Goal: Obtain resource: Obtain resource

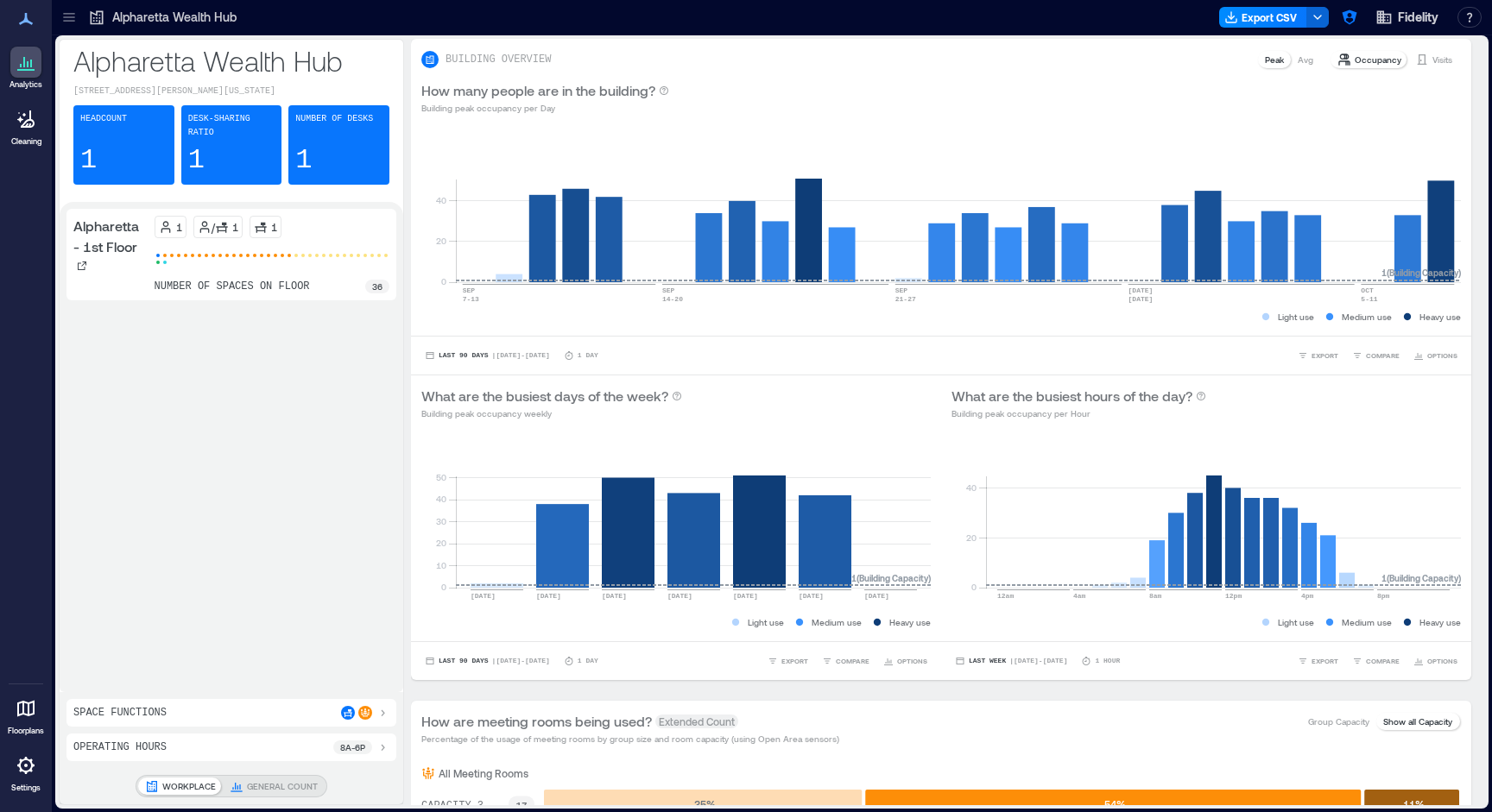
click at [71, 17] on icon at bounding box center [68, 17] width 11 height 2
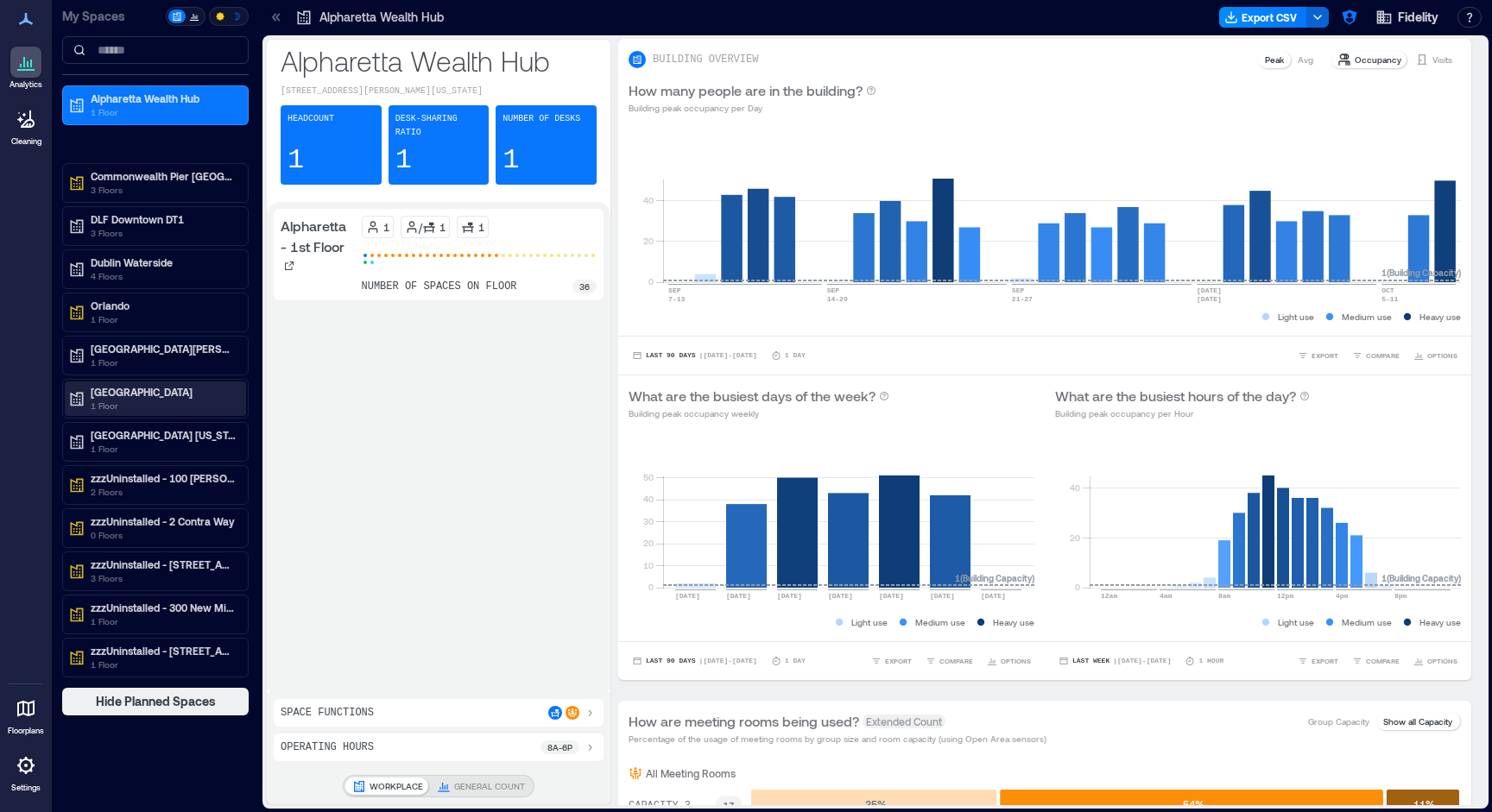
click at [139, 403] on p "1 Floor" at bounding box center [162, 405] width 145 height 14
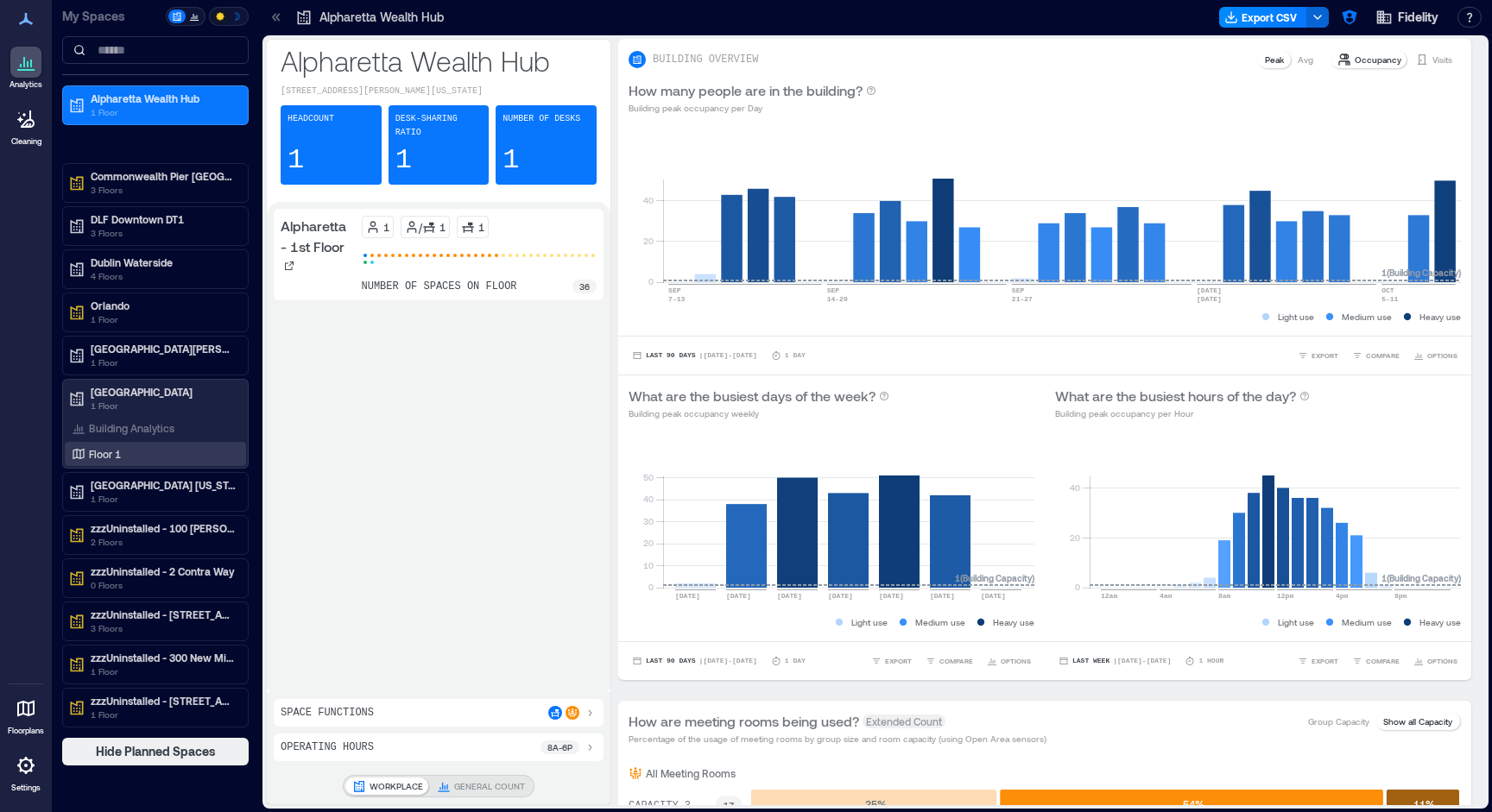
click at [129, 452] on div "Floor 1" at bounding box center [152, 453] width 167 height 17
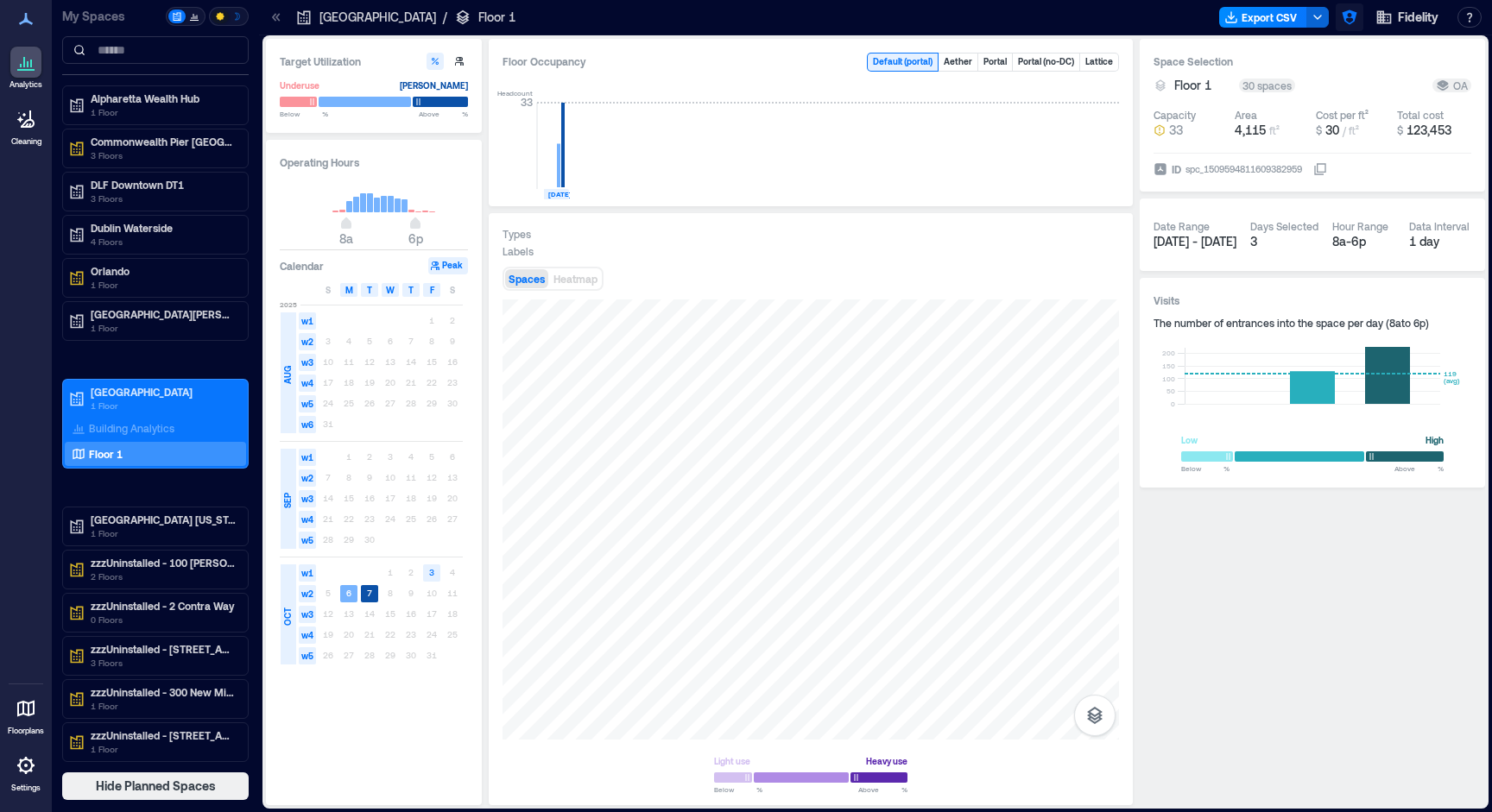
click at [1356, 16] on icon "button" at bounding box center [1349, 17] width 17 height 17
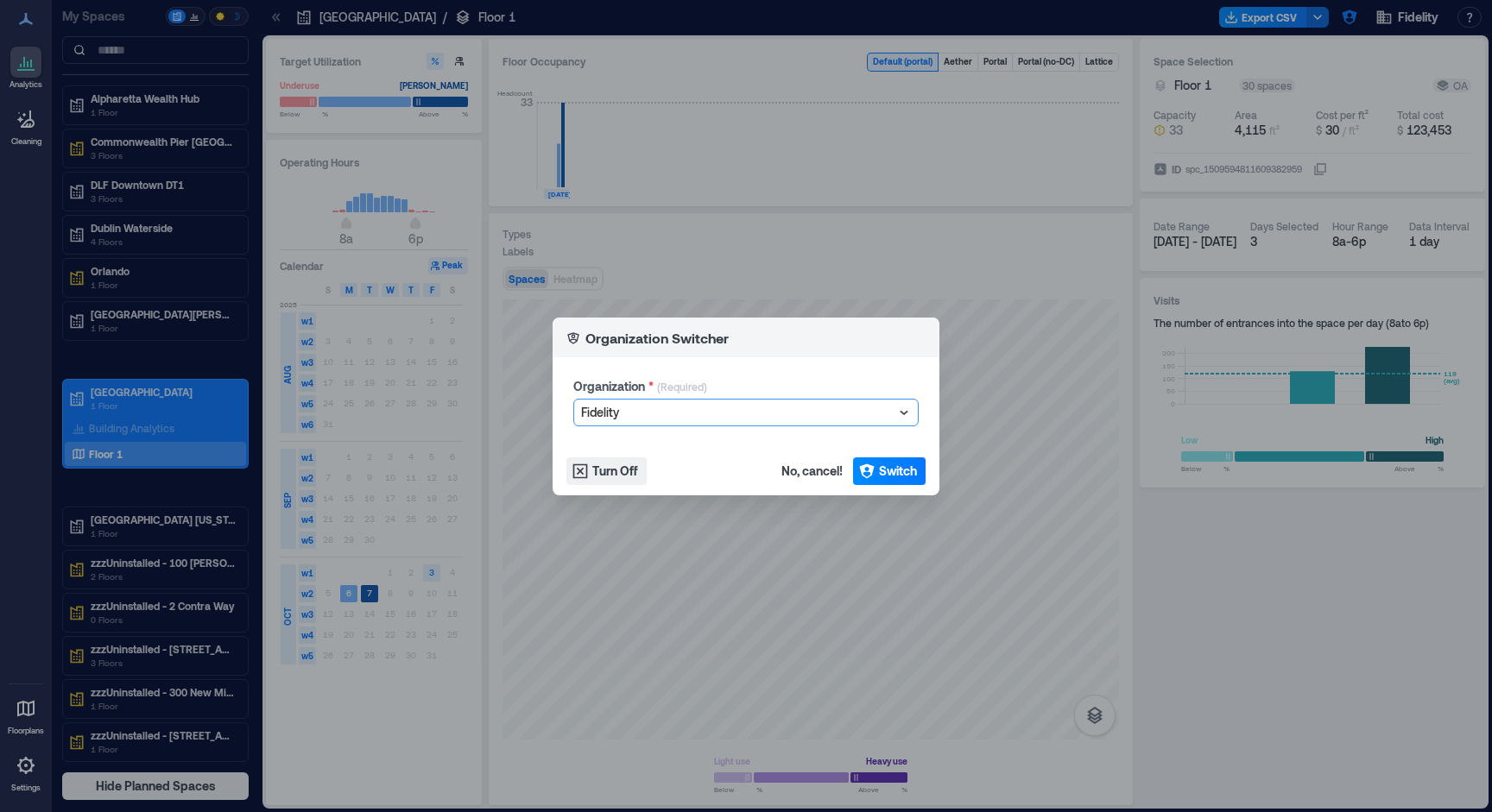
click at [766, 412] on div at bounding box center [737, 413] width 312 height 21
type input "******"
click at [911, 463] on span "Switch" at bounding box center [898, 471] width 38 height 17
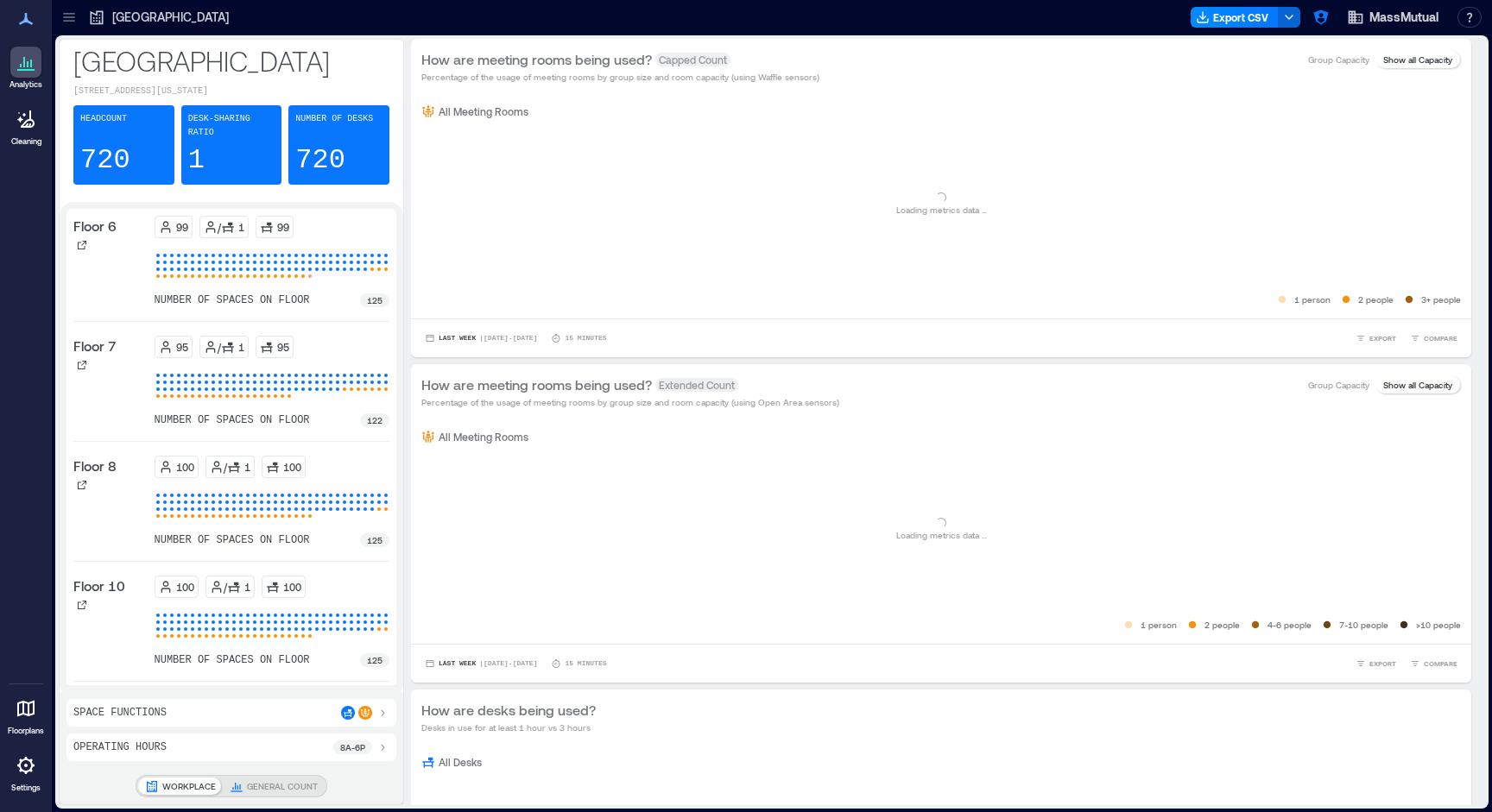
click at [73, 23] on icon at bounding box center [69, 17] width 17 height 17
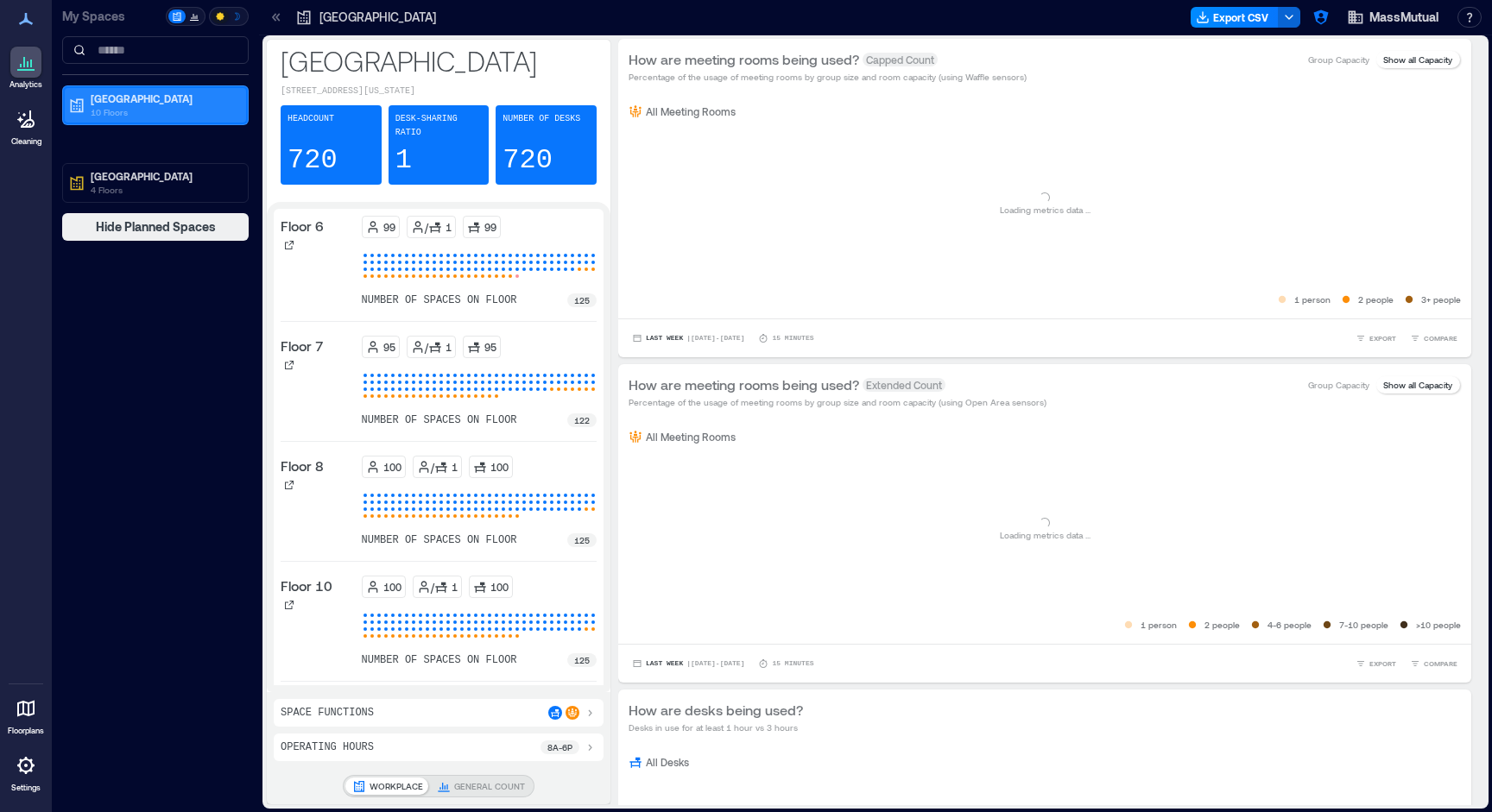
click at [129, 110] on p "10 Floors" at bounding box center [162, 112] width 145 height 14
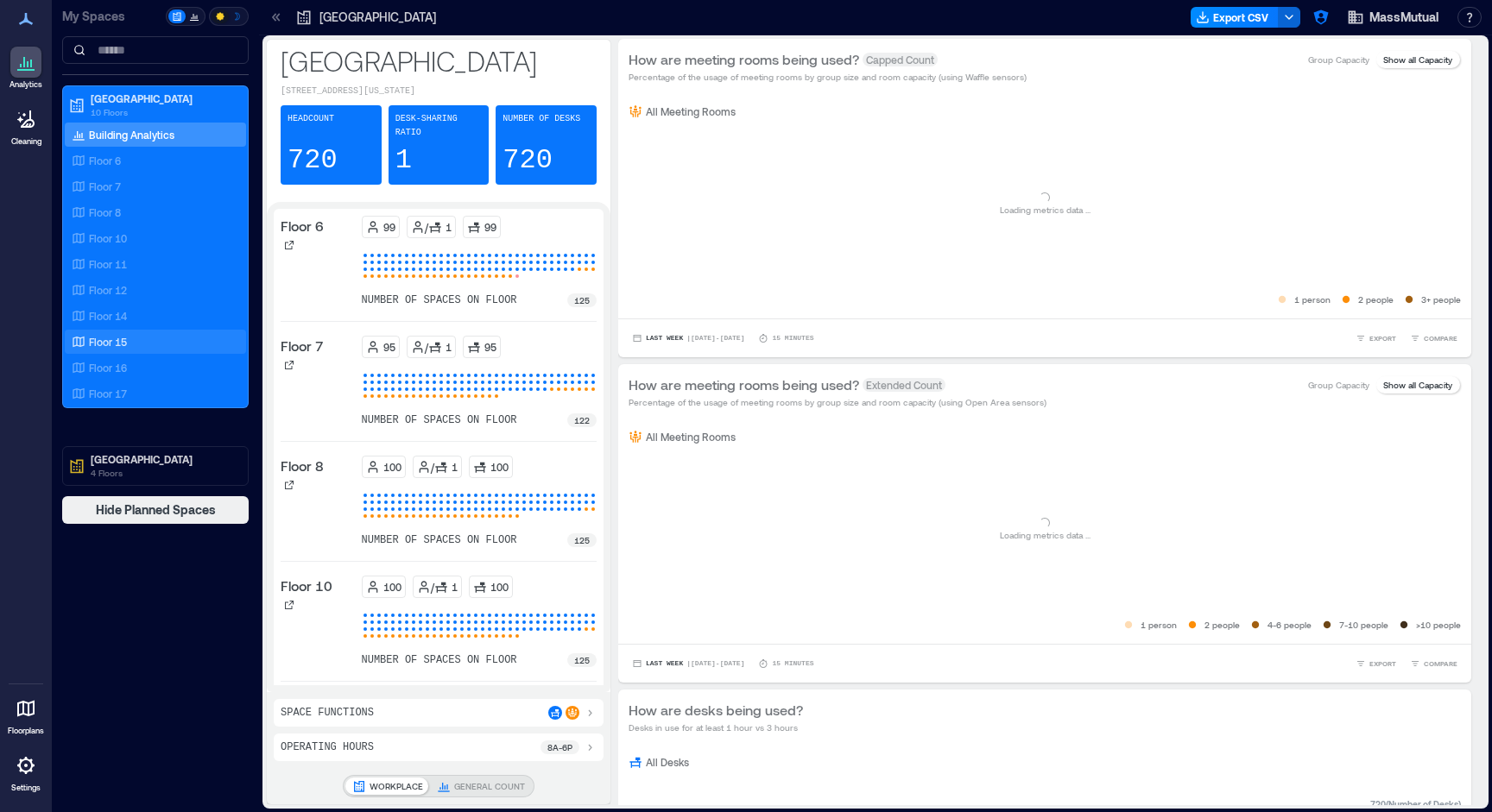
click at [139, 337] on div "Floor 15" at bounding box center [152, 341] width 167 height 17
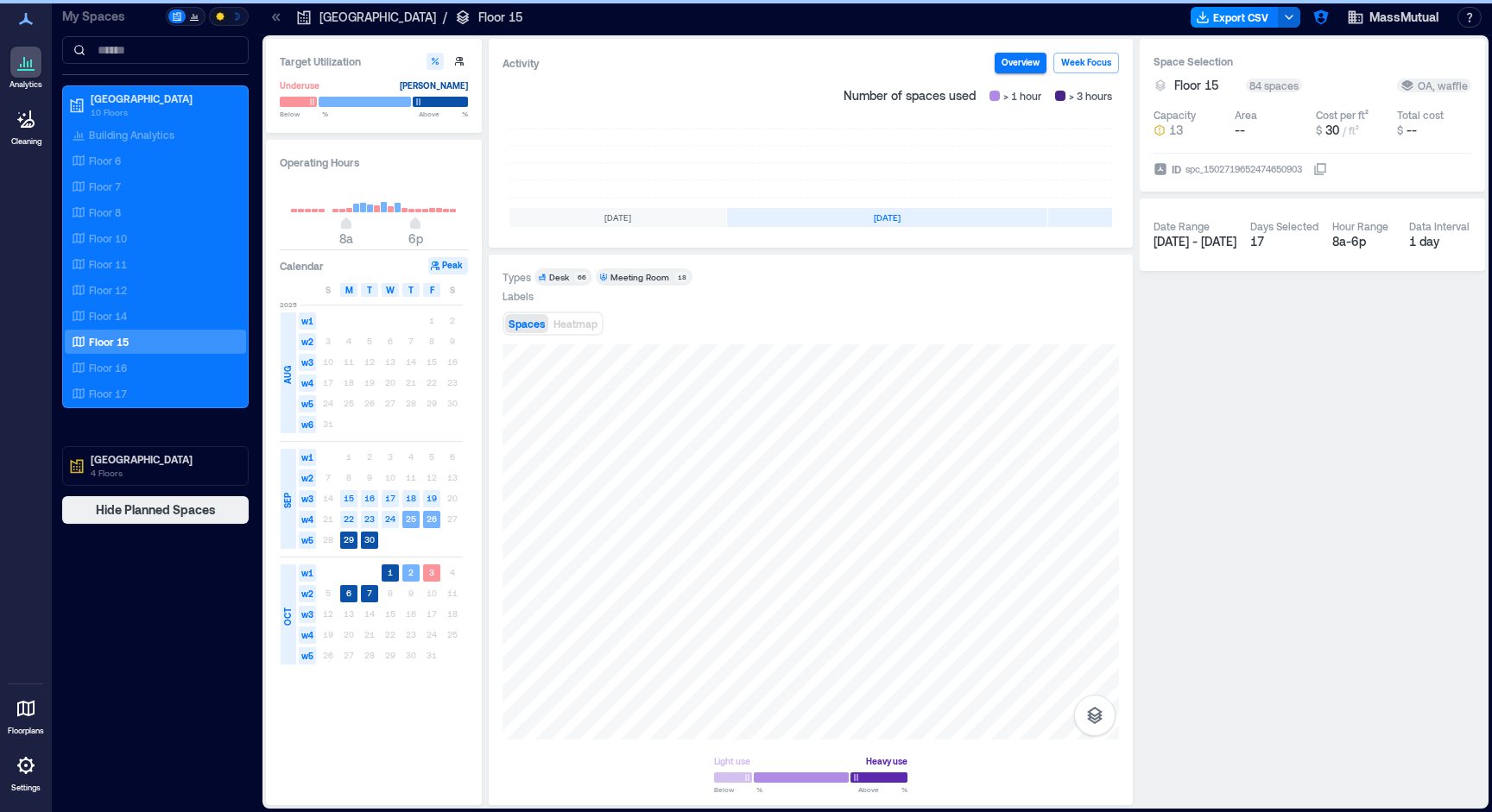
scroll to position [0, 329]
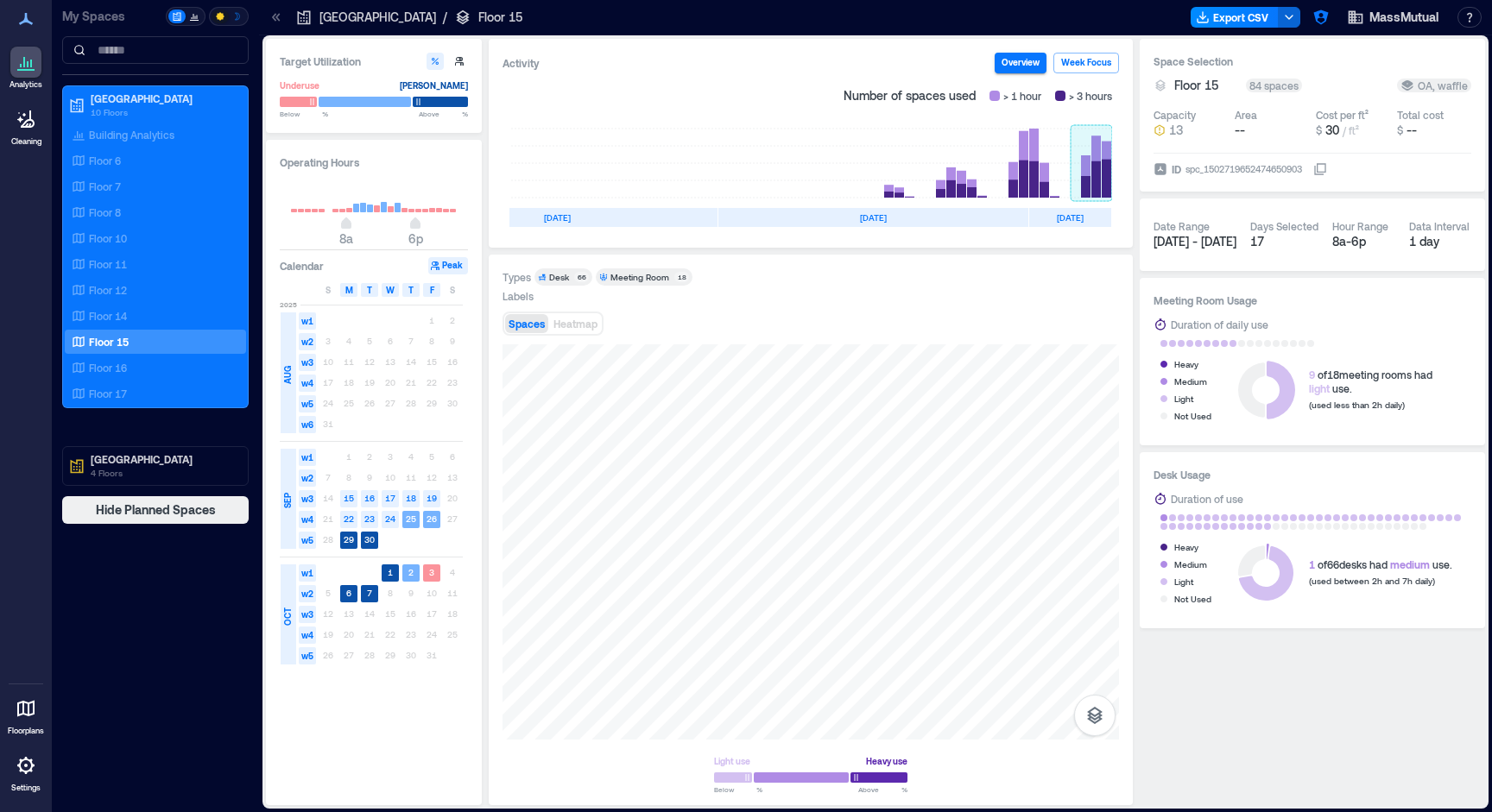
click at [1100, 177] on rect at bounding box center [1091, 163] width 42 height 69
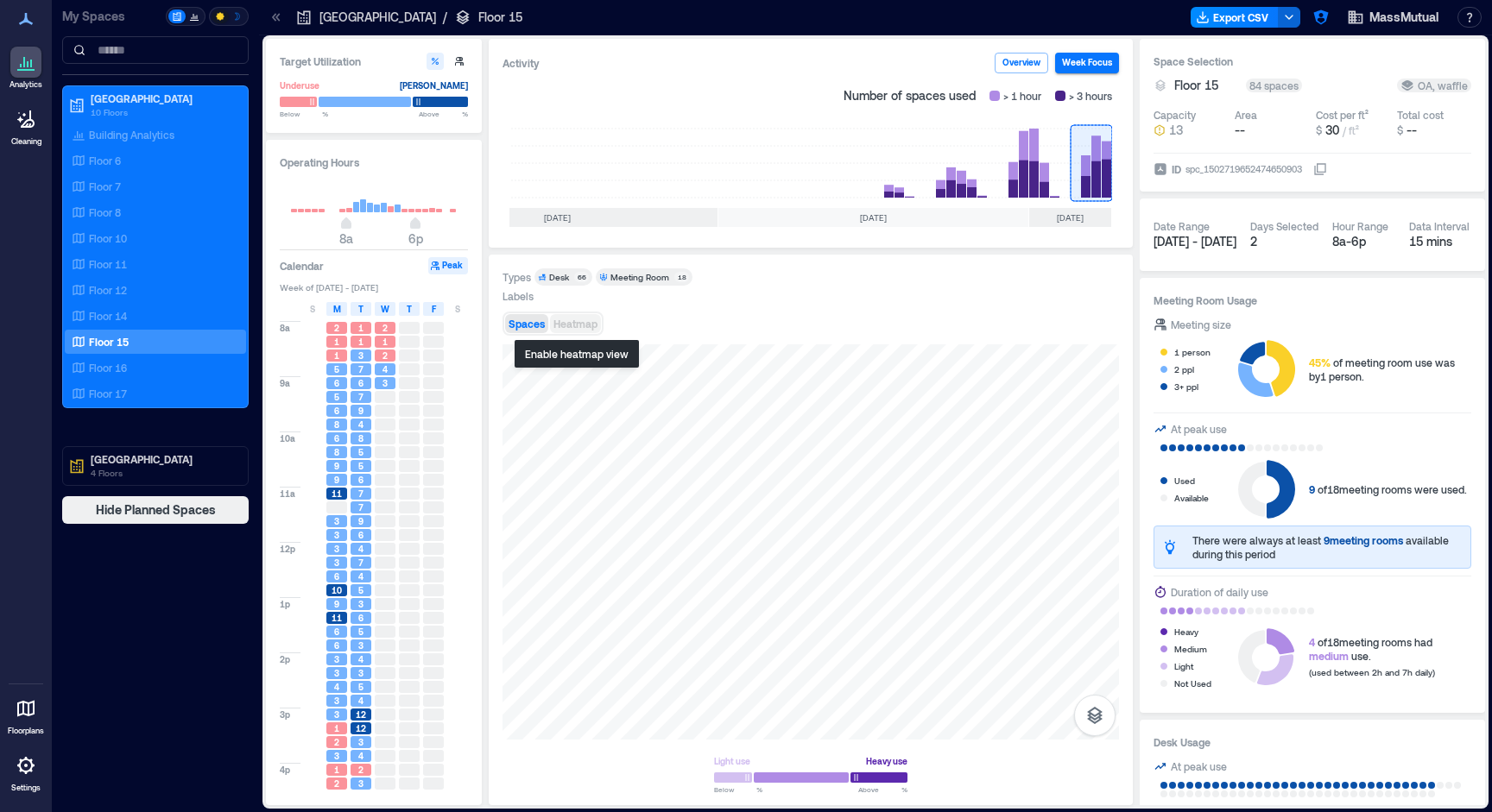
click at [568, 324] on span "Heatmap" at bounding box center [575, 323] width 44 height 12
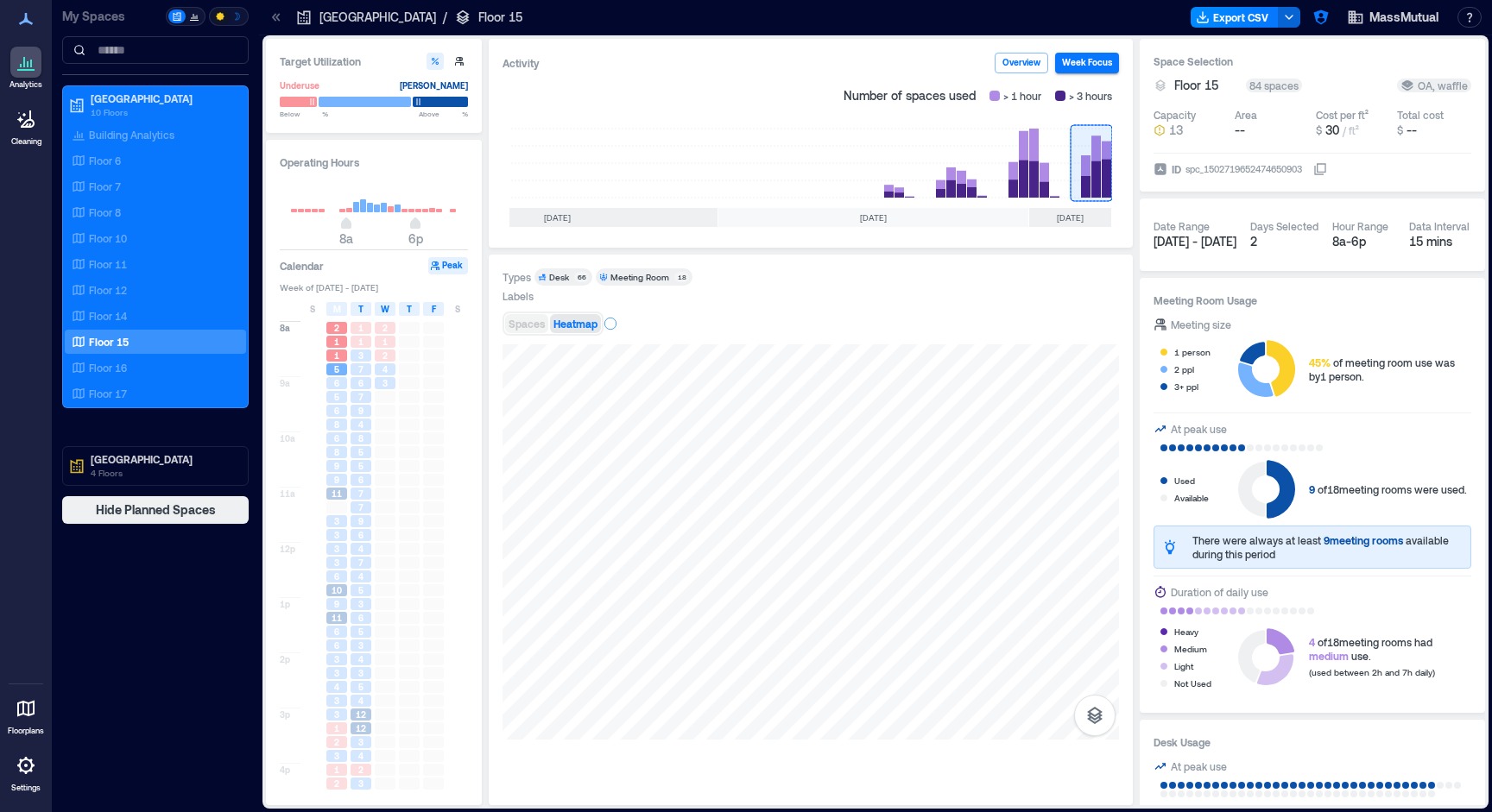
click at [535, 328] on span "Spaces" at bounding box center [527, 323] width 36 height 12
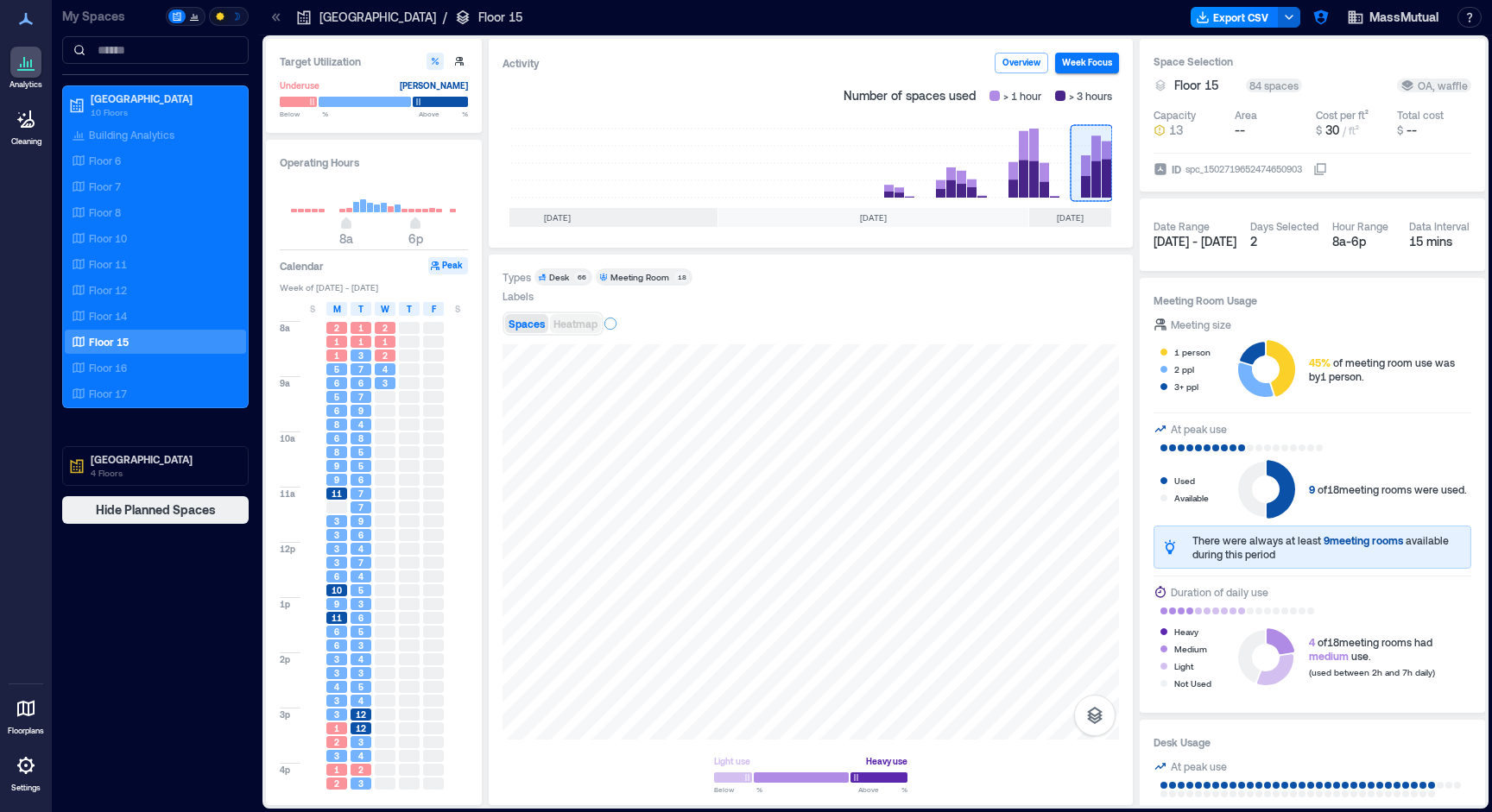
click at [589, 325] on span "Heatmap" at bounding box center [575, 323] width 44 height 12
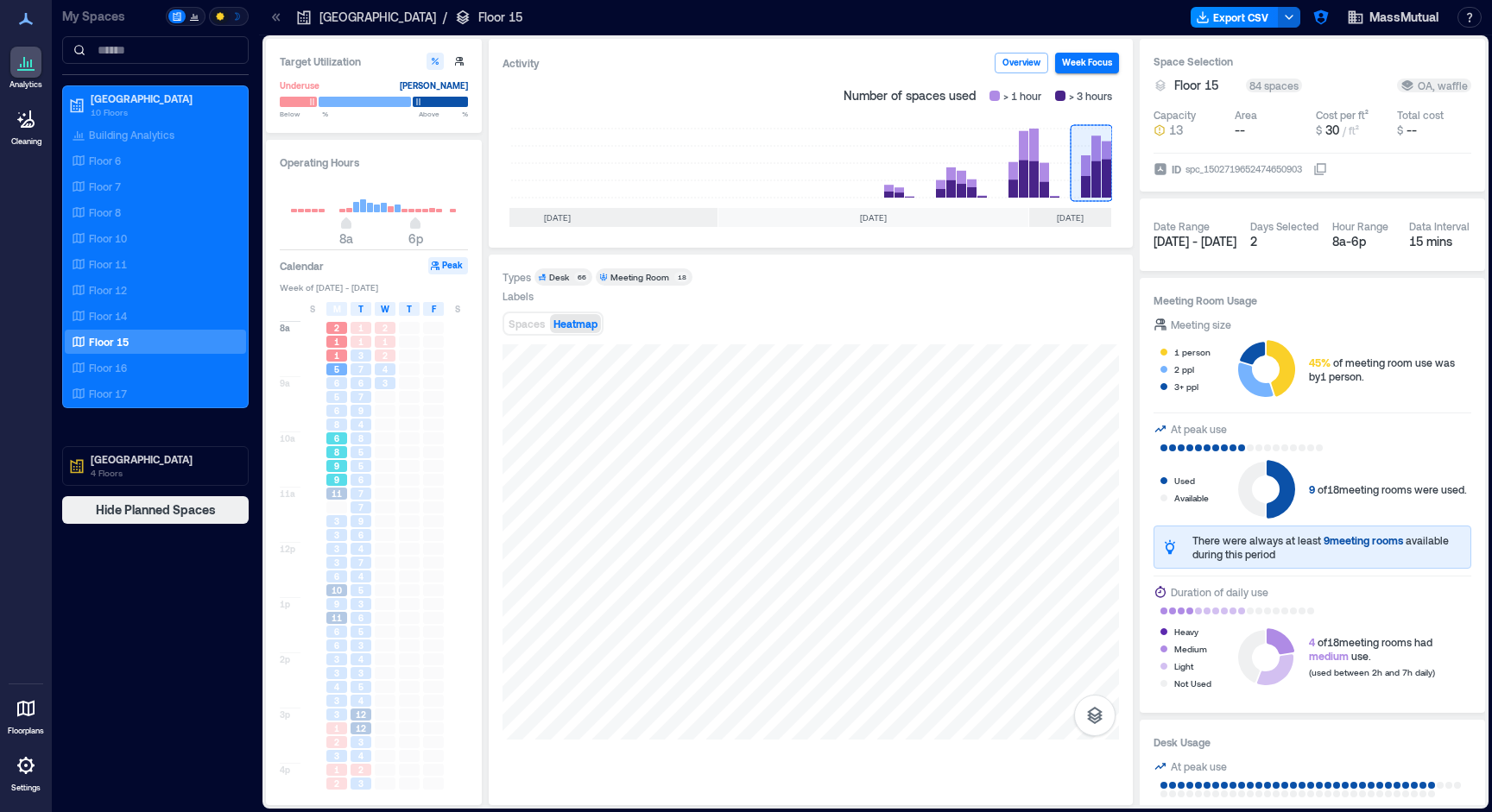
click at [339, 479] on span "9" at bounding box center [336, 479] width 5 height 12
click at [330, 498] on div "11" at bounding box center [337, 493] width 21 height 12
click at [332, 563] on div "3" at bounding box center [337, 563] width 21 height 12
click at [334, 472] on span "9" at bounding box center [336, 466] width 5 height 12
click at [332, 419] on div "8" at bounding box center [337, 424] width 21 height 12
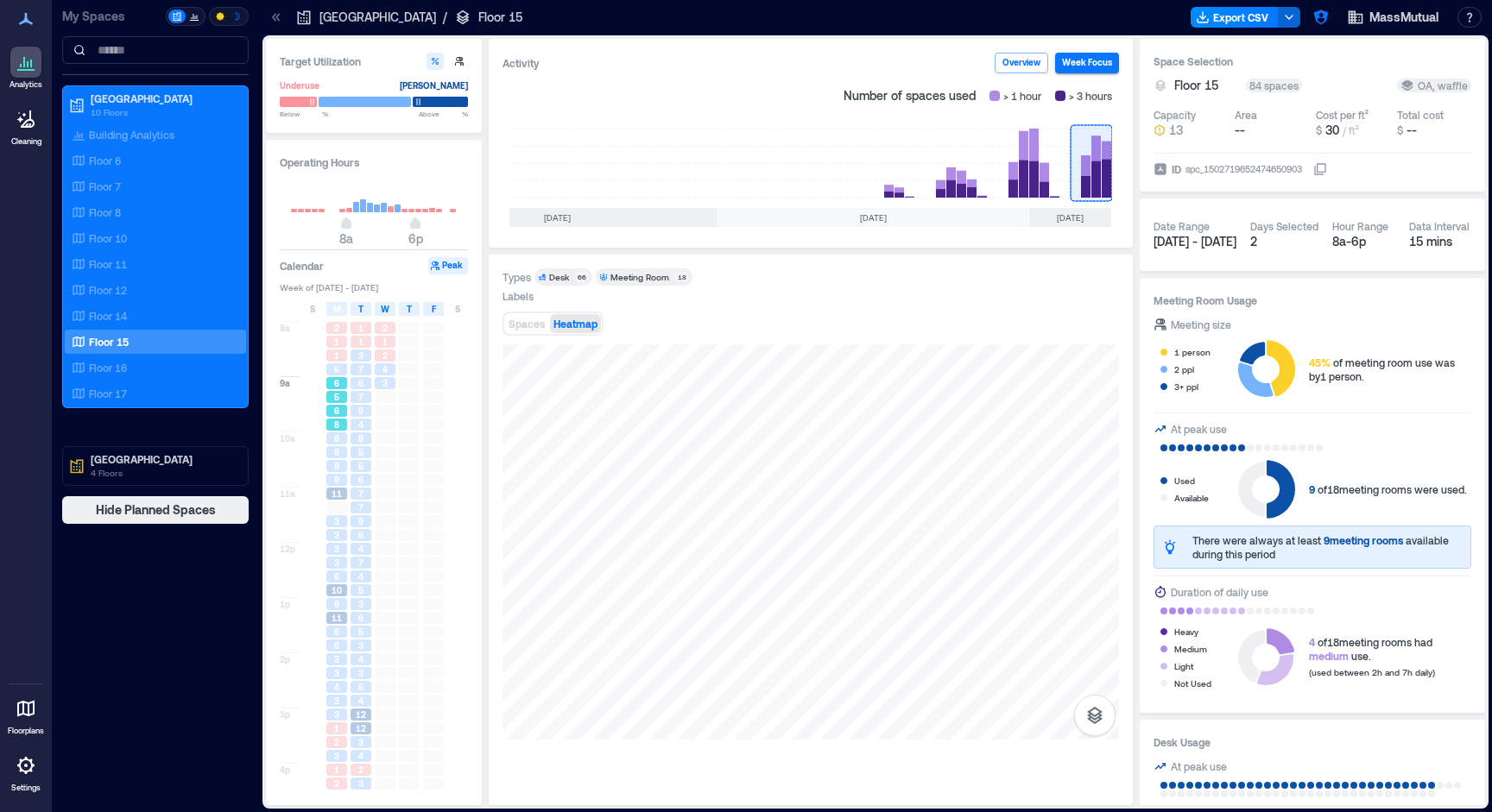
click at [331, 389] on div "6" at bounding box center [337, 382] width 21 height 12
click at [334, 471] on span "9" at bounding box center [336, 466] width 5 height 12
click at [332, 510] on div at bounding box center [337, 507] width 21 height 12
click at [335, 567] on span "3" at bounding box center [336, 563] width 5 height 12
click at [331, 625] on div "6" at bounding box center [336, 631] width 24 height 14
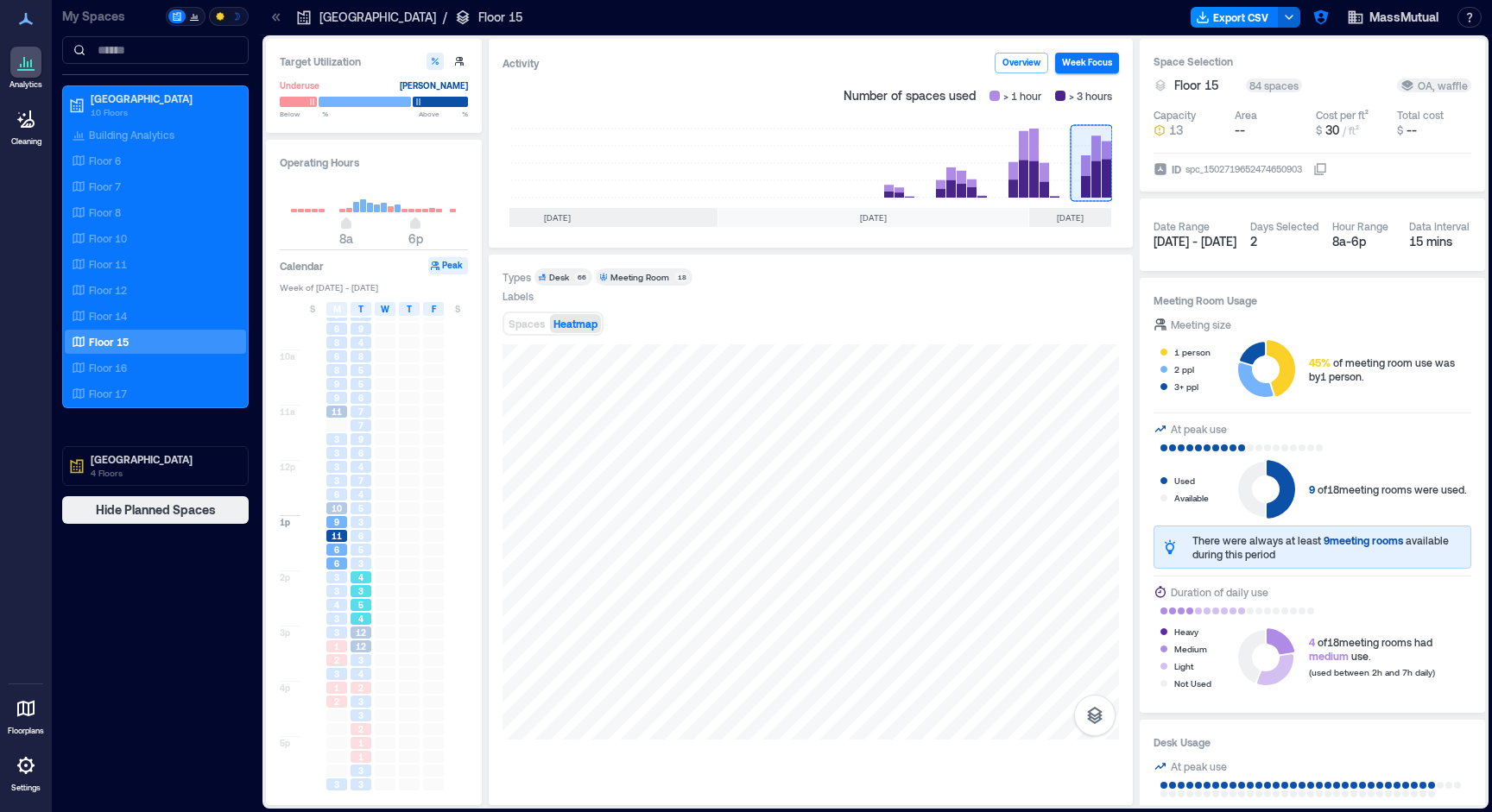
scroll to position [83, 0]
click at [338, 592] on span "3" at bounding box center [336, 591] width 5 height 12
click at [332, 653] on div "1" at bounding box center [336, 646] width 24 height 14
click at [336, 719] on div at bounding box center [337, 715] width 21 height 12
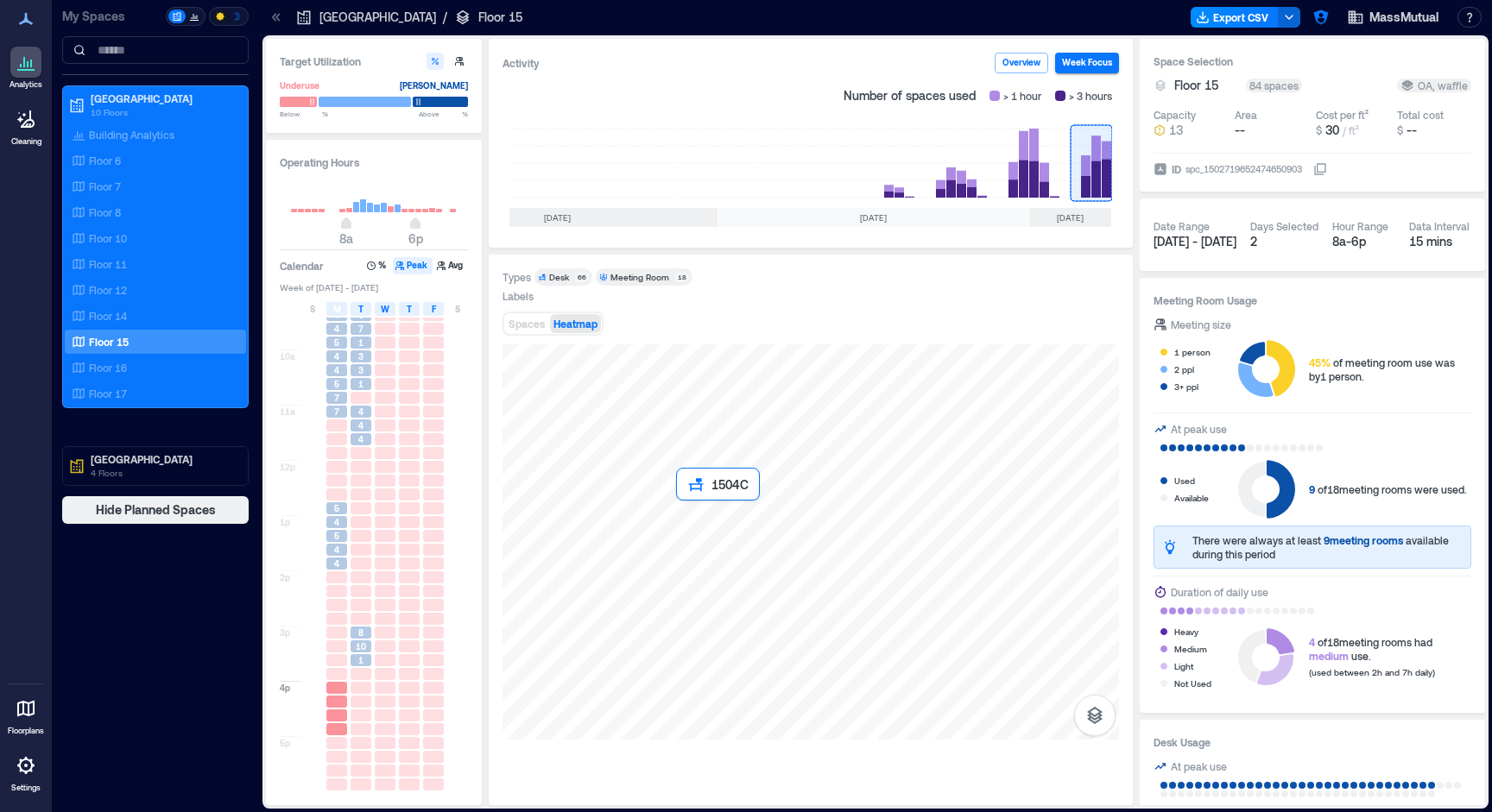
click at [725, 537] on div at bounding box center [810, 542] width 616 height 396
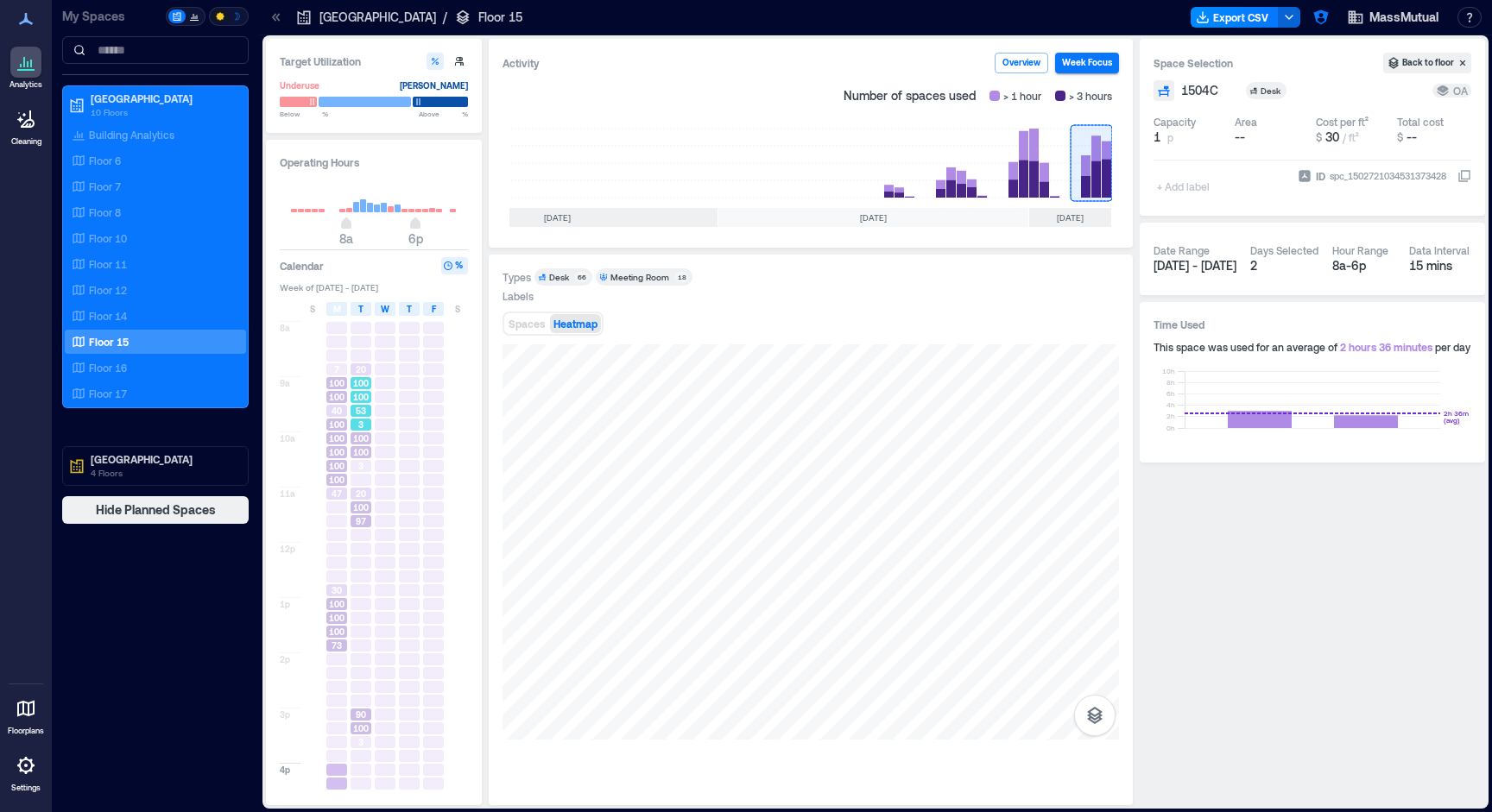
click at [364, 405] on div "53" at bounding box center [360, 411] width 24 height 14
click at [351, 464] on div "3" at bounding box center [361, 466] width 21 height 12
click at [358, 526] on span "97" at bounding box center [361, 521] width 10 height 12
click at [343, 627] on div "100" at bounding box center [336, 620] width 24 height 14
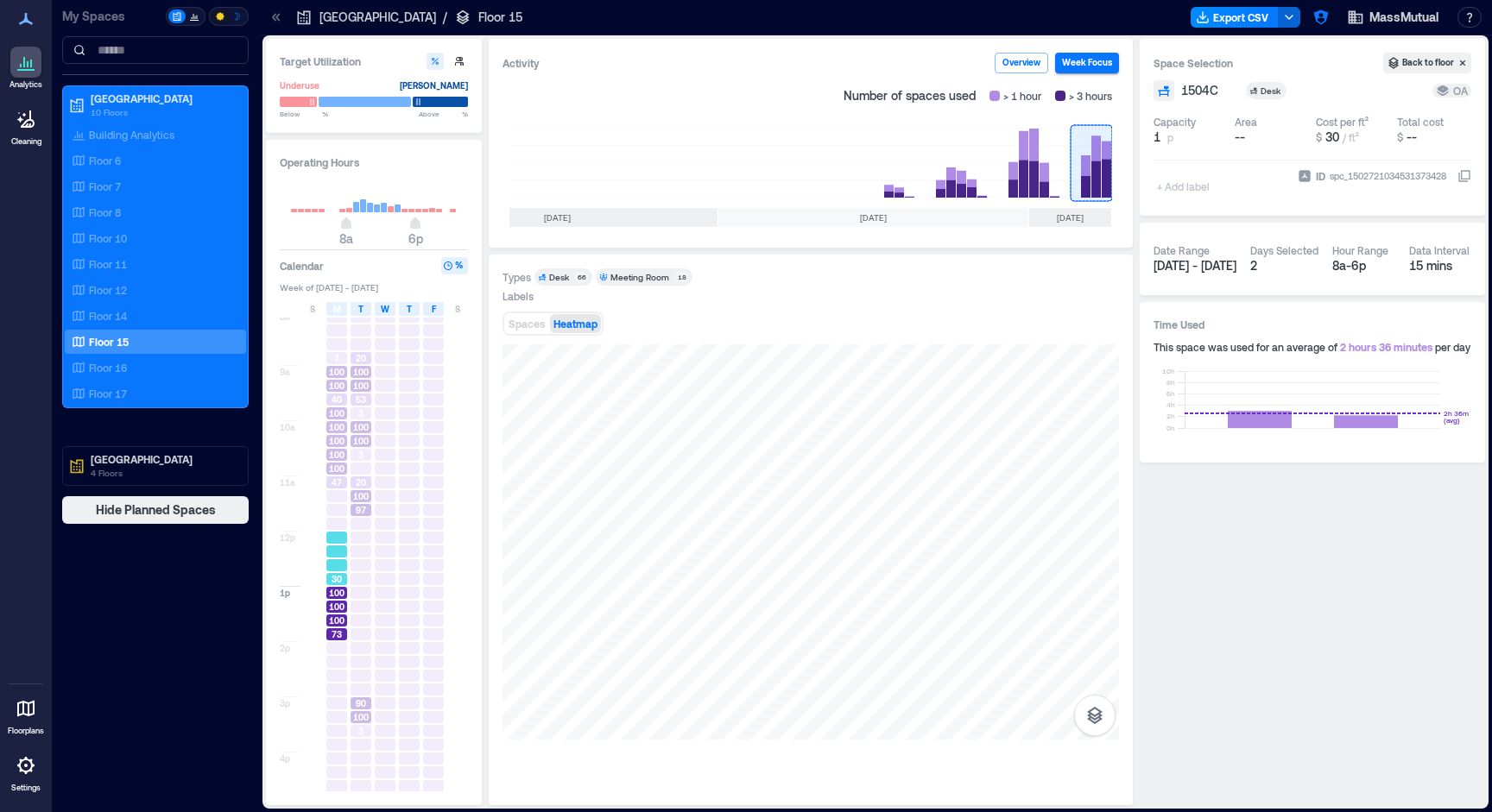
click at [337, 583] on span "30" at bounding box center [336, 579] width 10 height 12
click at [326, 494] on div at bounding box center [337, 496] width 21 height 12
click at [331, 450] on span "100" at bounding box center [337, 454] width 15 height 12
click at [337, 397] on span "40" at bounding box center [336, 399] width 10 height 12
click at [329, 436] on span "100" at bounding box center [337, 440] width 15 height 12
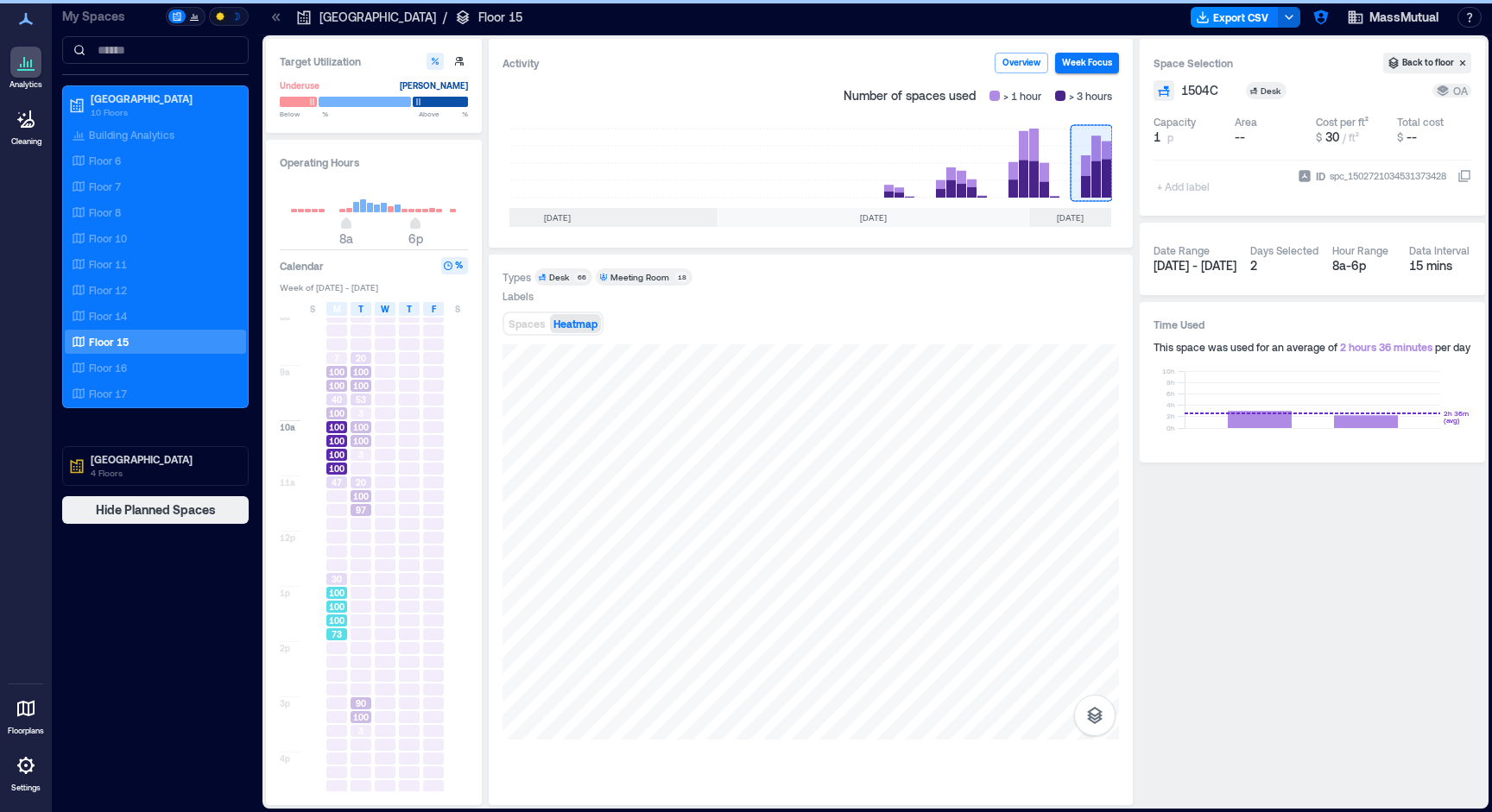
click at [332, 616] on span "100" at bounding box center [337, 620] width 15 height 12
click at [363, 697] on div "90" at bounding box center [360, 703] width 24 height 14
click at [1016, 174] on rect at bounding box center [1034, 163] width 72 height 69
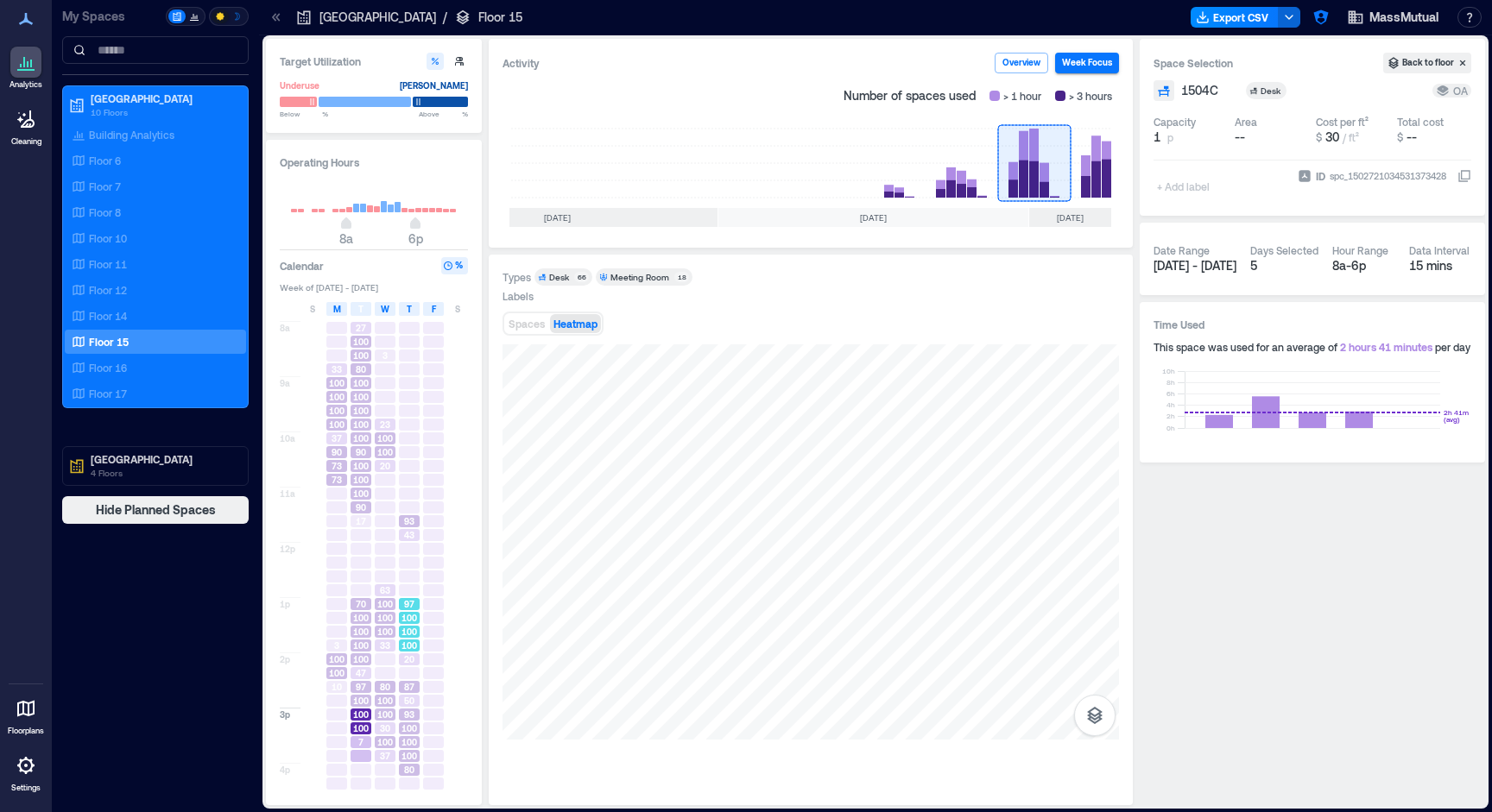
click at [413, 637] on span "100" at bounding box center [409, 631] width 15 height 12
click at [400, 696] on div "50" at bounding box center [409, 700] width 21 height 12
click at [415, 759] on span "100" at bounding box center [409, 755] width 15 height 12
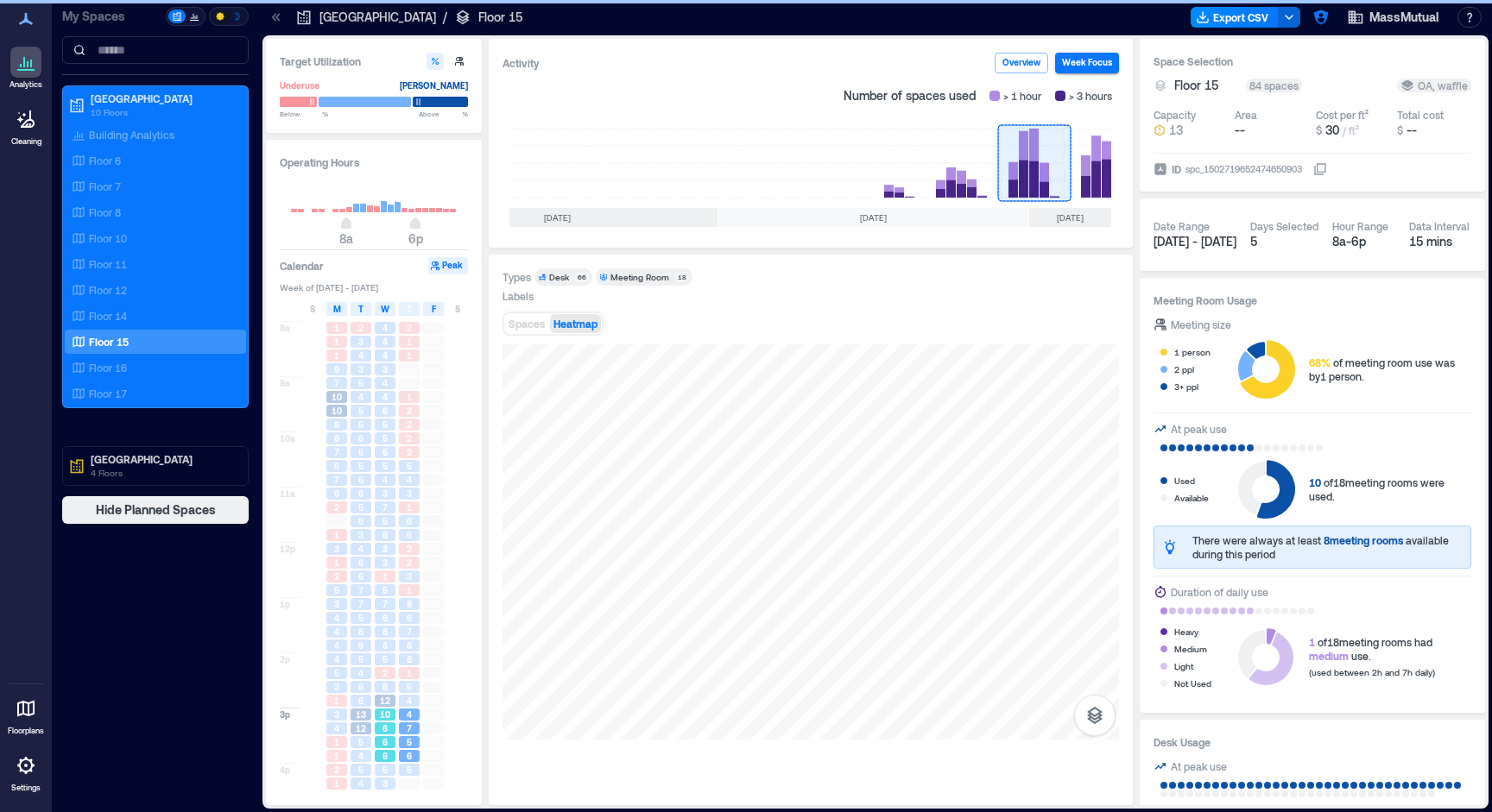
click at [384, 751] on span "6" at bounding box center [384, 755] width 5 height 12
click at [361, 748] on div "5" at bounding box center [360, 742] width 24 height 14
click at [357, 670] on div "4" at bounding box center [361, 673] width 21 height 12
click at [386, 617] on span "6" at bounding box center [384, 618] width 5 height 12
click at [364, 563] on div "6" at bounding box center [361, 563] width 21 height 12
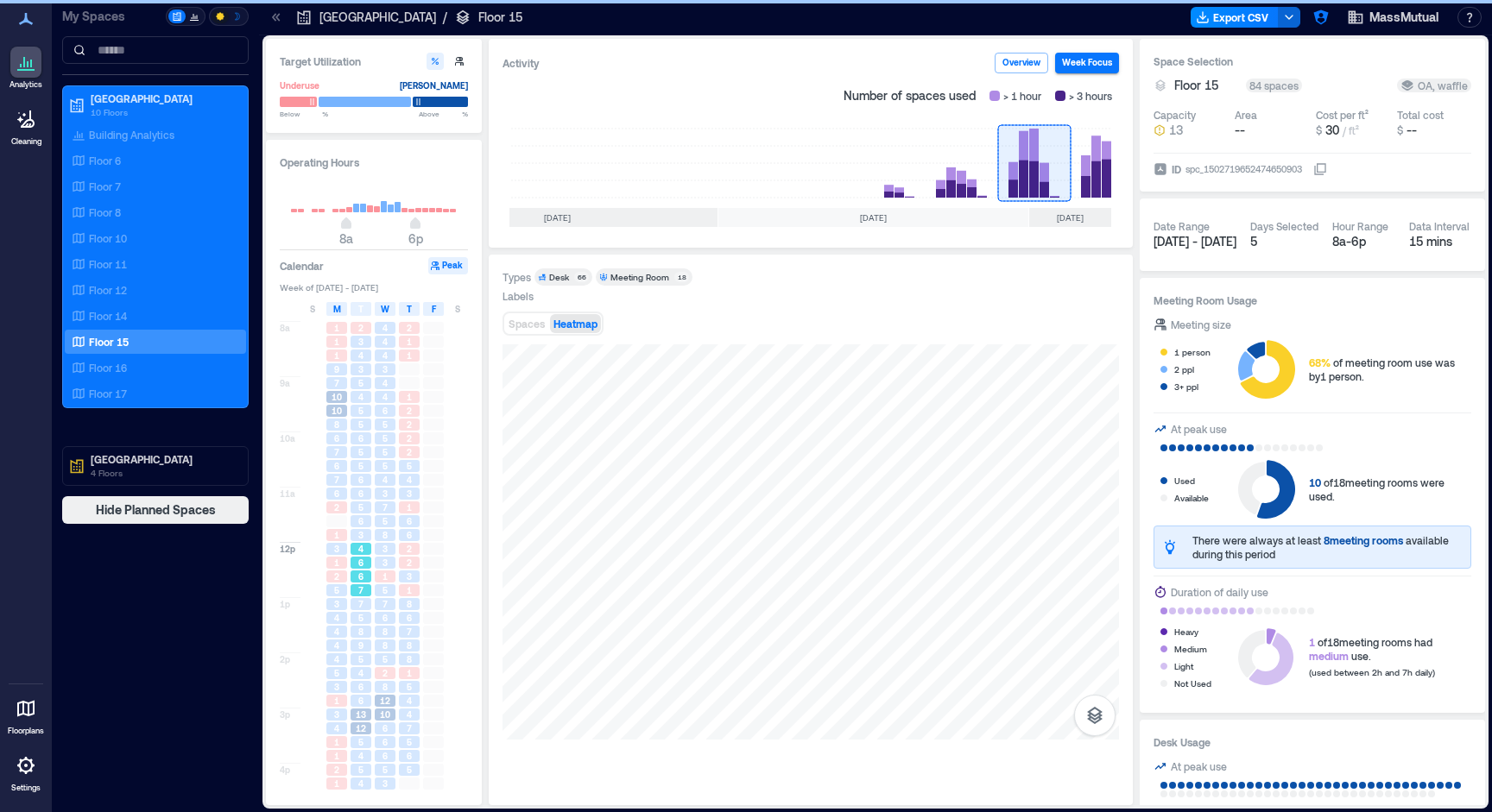
click at [356, 558] on div "6" at bounding box center [361, 563] width 21 height 12
click at [359, 519] on span "6" at bounding box center [360, 521] width 5 height 12
click at [373, 516] on div "5" at bounding box center [384, 521] width 24 height 14
click at [359, 518] on span "6" at bounding box center [360, 521] width 5 height 12
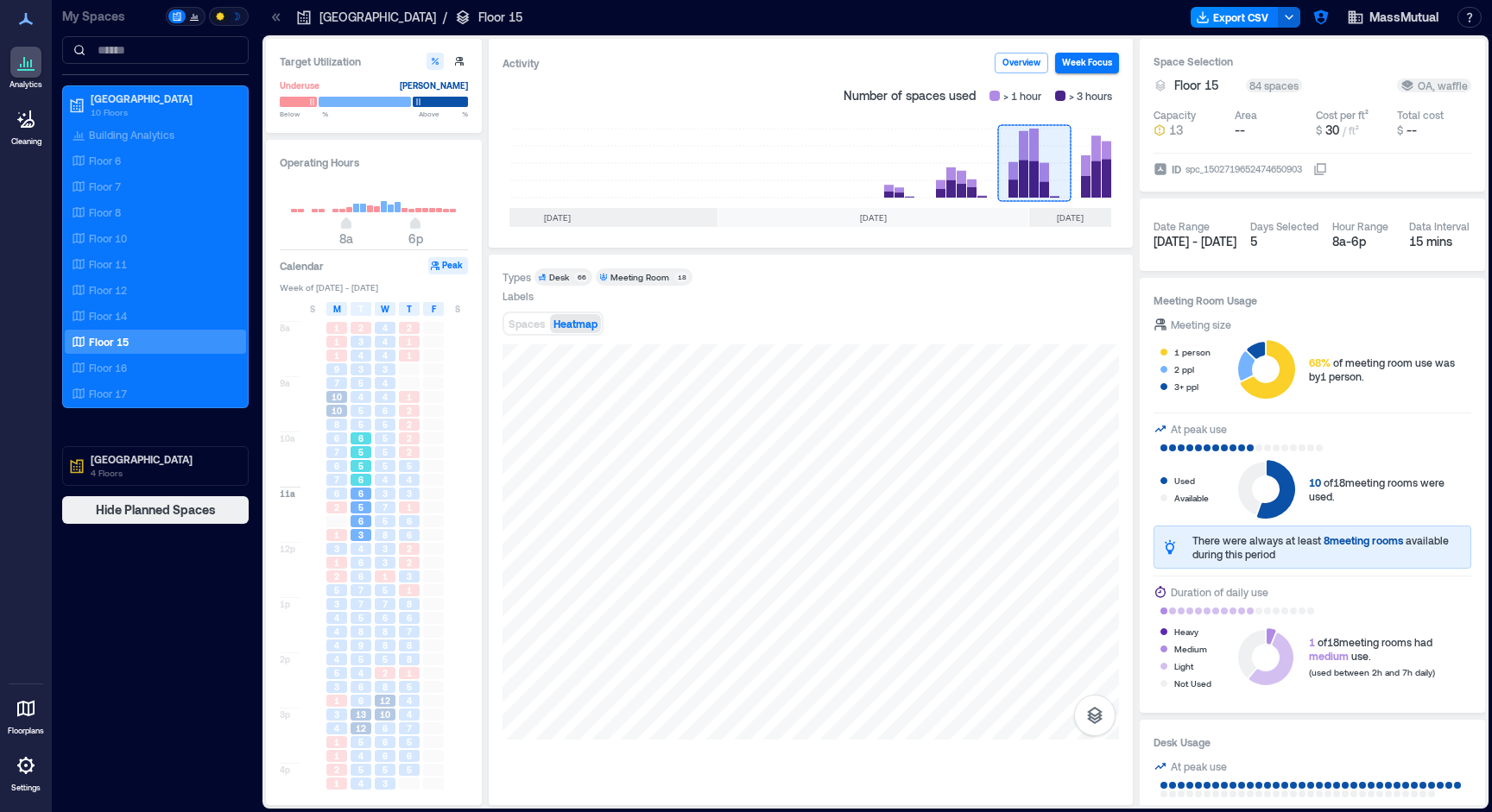
click at [360, 481] on span "6" at bounding box center [360, 479] width 5 height 12
click at [370, 418] on div "5" at bounding box center [360, 424] width 24 height 14
click at [387, 422] on div "5" at bounding box center [385, 424] width 21 height 12
click at [387, 441] on div "5" at bounding box center [385, 438] width 21 height 12
click at [390, 493] on div "3" at bounding box center [385, 493] width 21 height 12
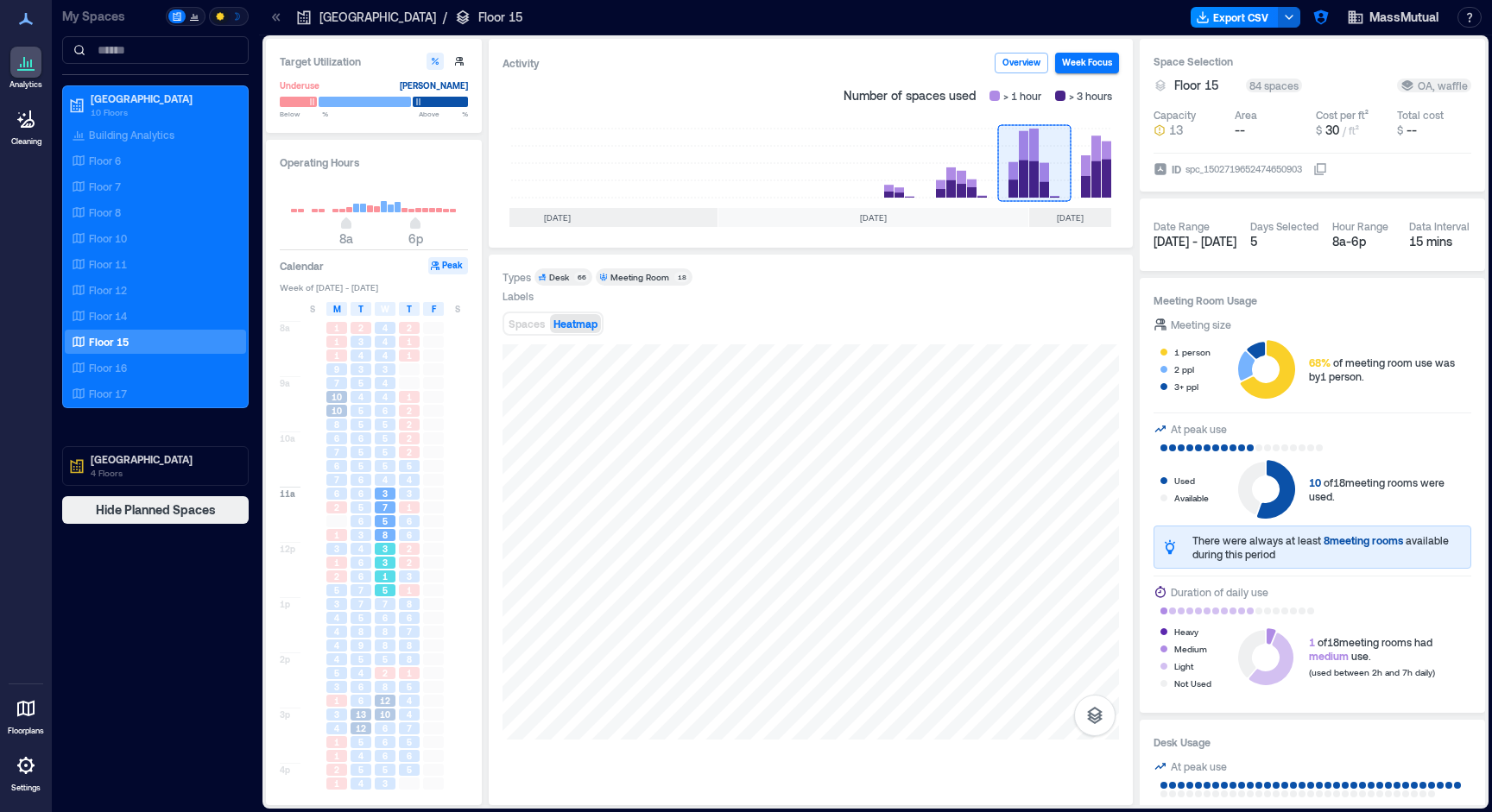
click at [395, 563] on div "3" at bounding box center [385, 563] width 21 height 12
click at [408, 611] on div "8" at bounding box center [408, 603] width 24 height 14
click at [386, 683] on span "8" at bounding box center [384, 687] width 5 height 12
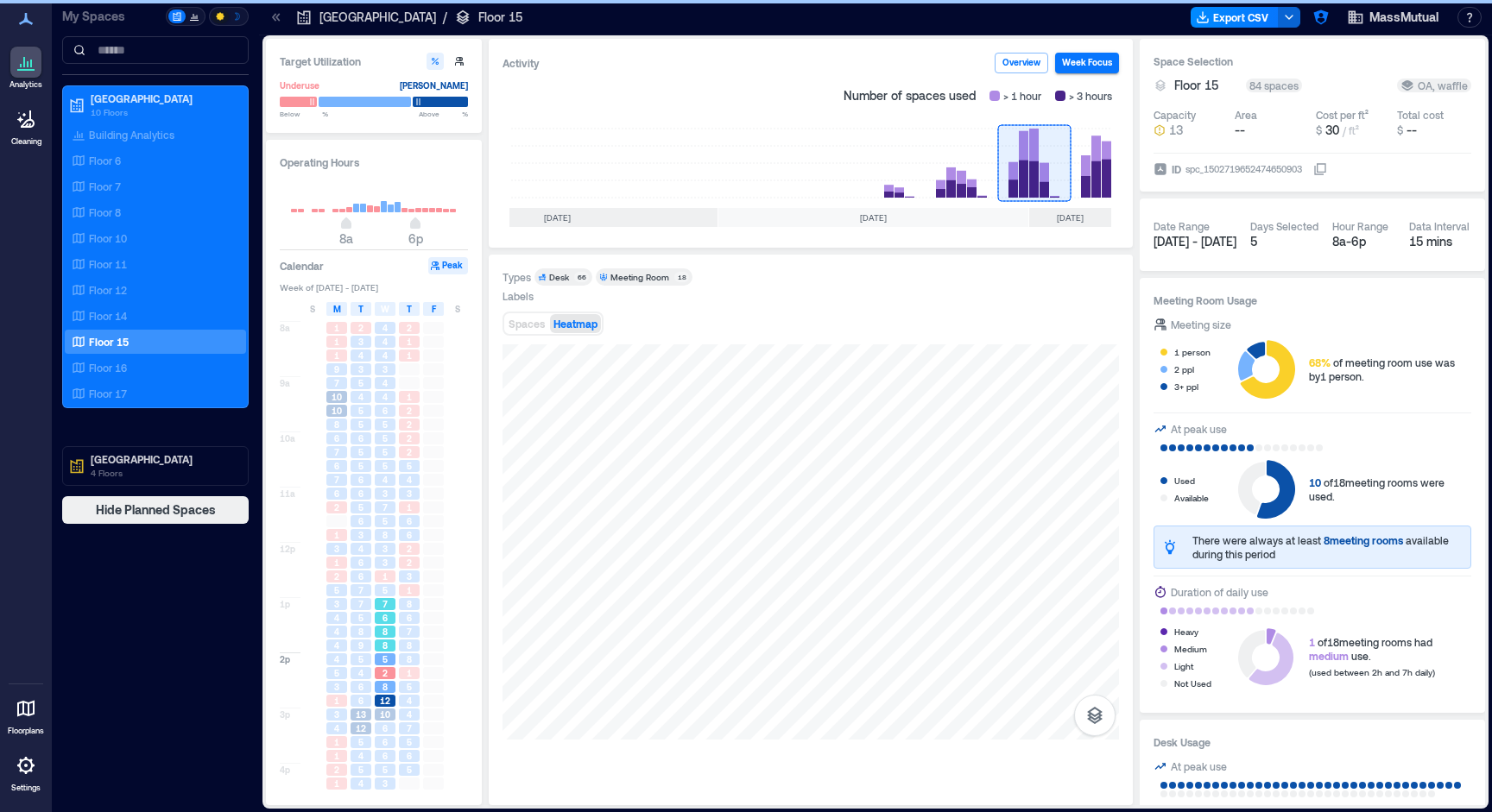
click at [387, 632] on span "8" at bounding box center [384, 631] width 5 height 12
click at [380, 562] on div "3" at bounding box center [385, 563] width 21 height 12
click at [358, 552] on span "4" at bounding box center [360, 548] width 5 height 12
click at [374, 488] on div "3" at bounding box center [384, 493] width 24 height 14
click at [386, 457] on span "5" at bounding box center [384, 452] width 5 height 12
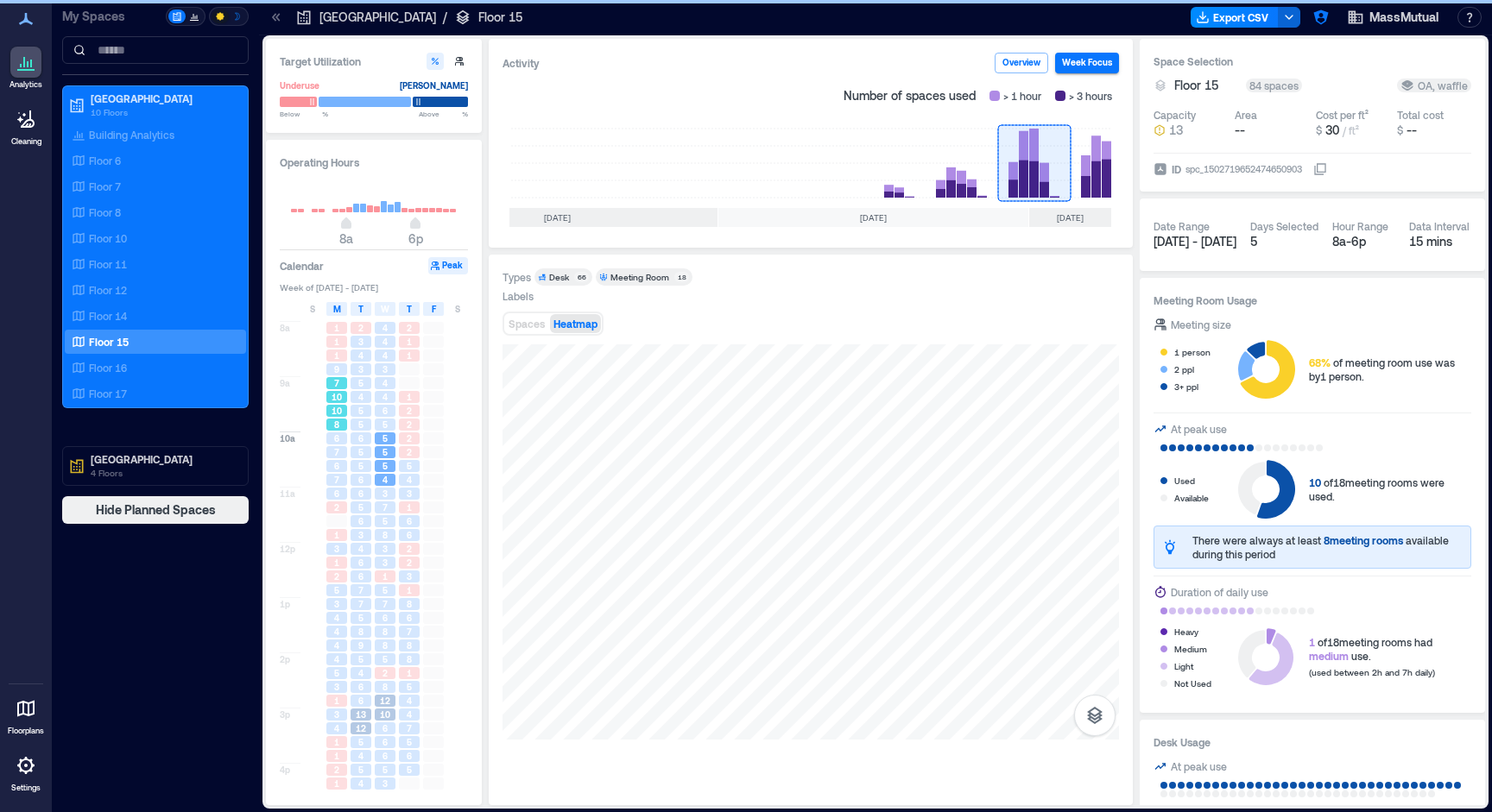
click at [348, 412] on div "10" at bounding box center [336, 411] width 24 height 14
click at [354, 412] on div "5" at bounding box center [361, 411] width 21 height 12
click at [384, 410] on span "6" at bounding box center [384, 411] width 5 height 12
click at [400, 472] on div "5" at bounding box center [408, 466] width 24 height 14
click at [386, 507] on span "7" at bounding box center [384, 507] width 5 height 12
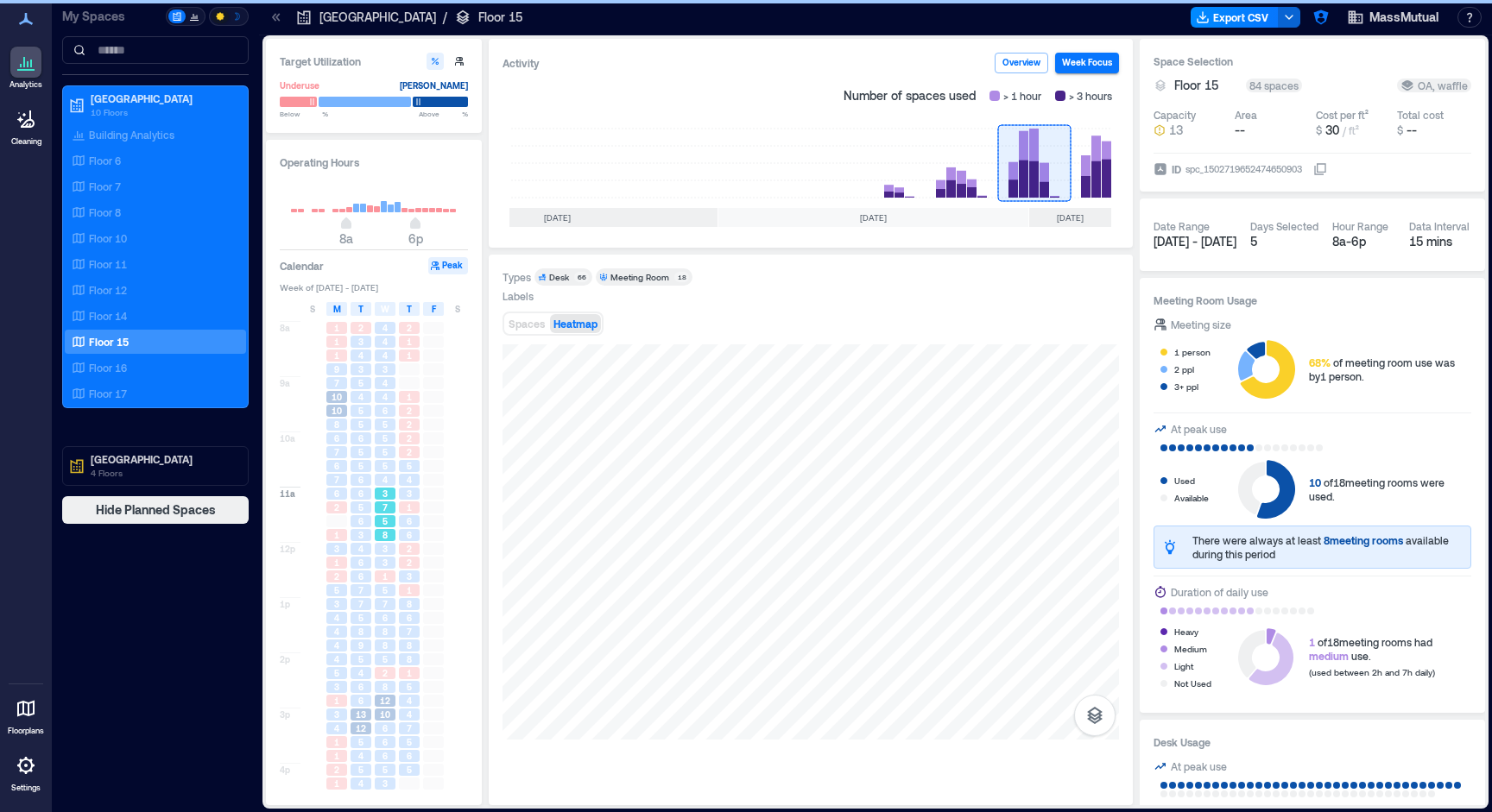
click at [387, 540] on span "8" at bounding box center [384, 535] width 5 height 12
click at [384, 589] on span "5" at bounding box center [384, 590] width 5 height 12
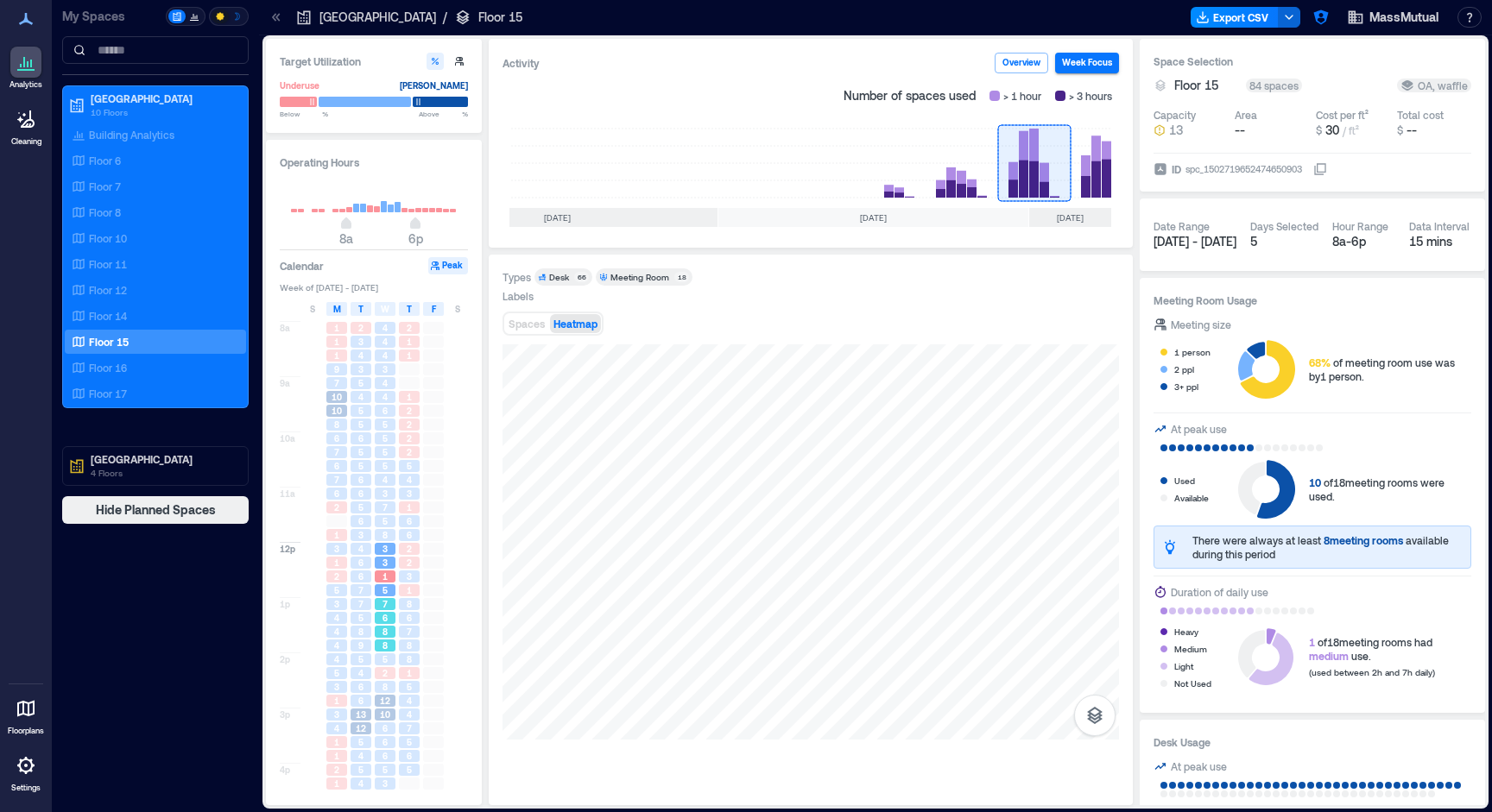
click at [380, 644] on div "8" at bounding box center [385, 645] width 21 height 12
click at [381, 707] on span "12" at bounding box center [384, 700] width 10 height 12
click at [381, 762] on div "6" at bounding box center [385, 755] width 21 height 12
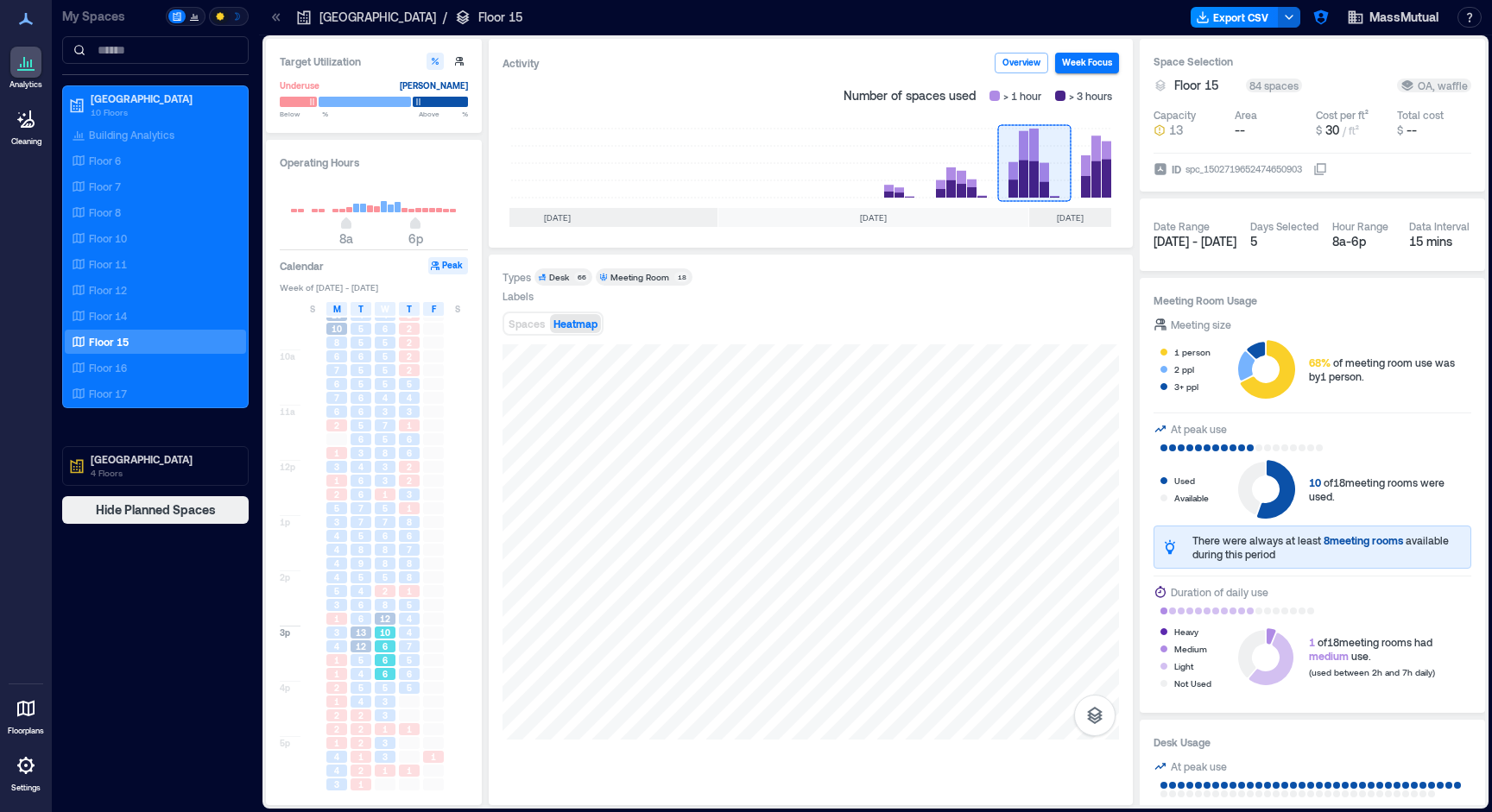
scroll to position [83, 0]
click at [382, 705] on span "3" at bounding box center [384, 701] width 5 height 12
click at [386, 765] on span "1" at bounding box center [384, 770] width 5 height 12
click at [386, 669] on span "6" at bounding box center [384, 674] width 5 height 12
click at [386, 594] on span "2" at bounding box center [384, 591] width 5 height 12
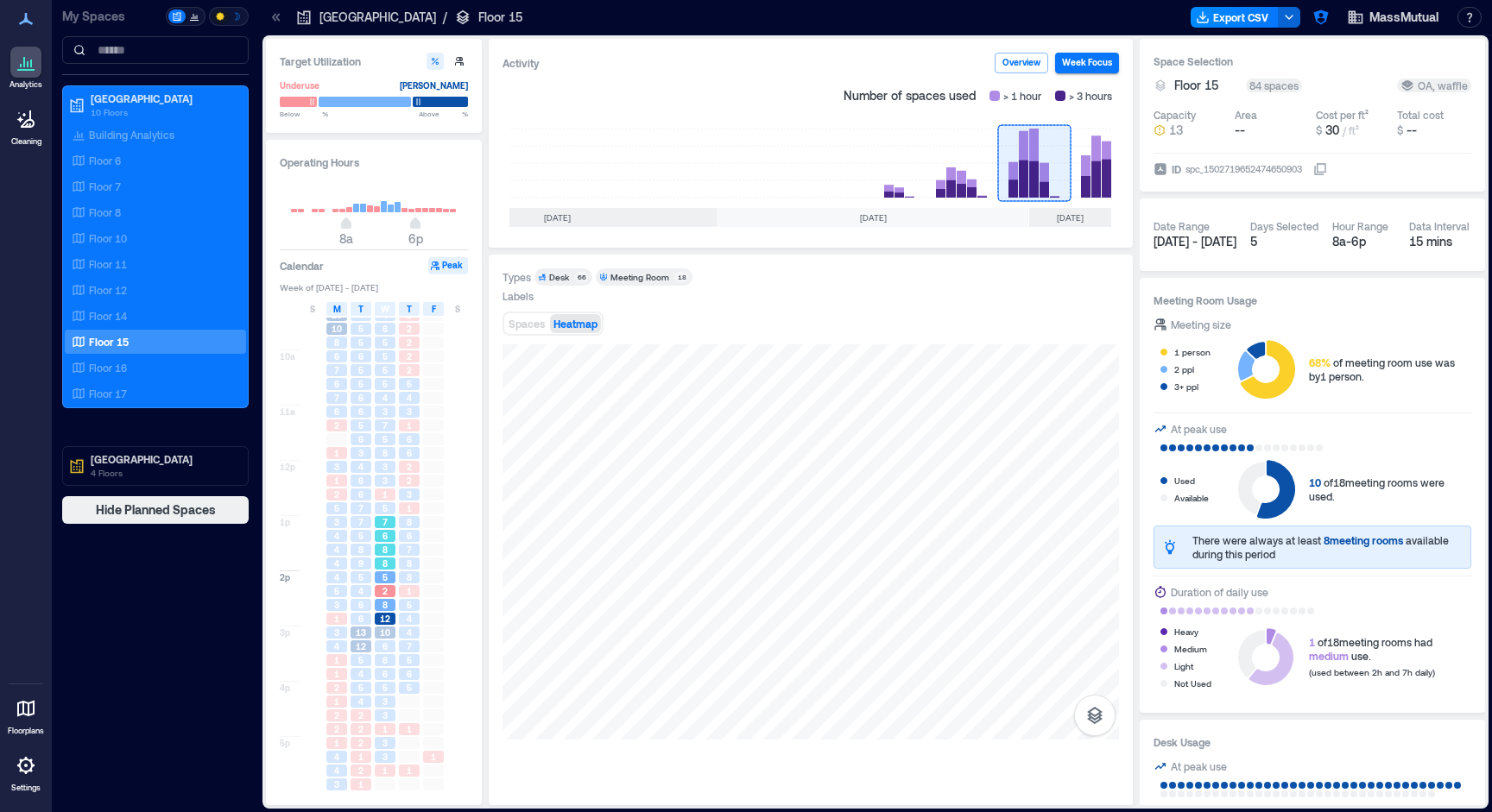
click at [376, 525] on div "7" at bounding box center [385, 522] width 21 height 12
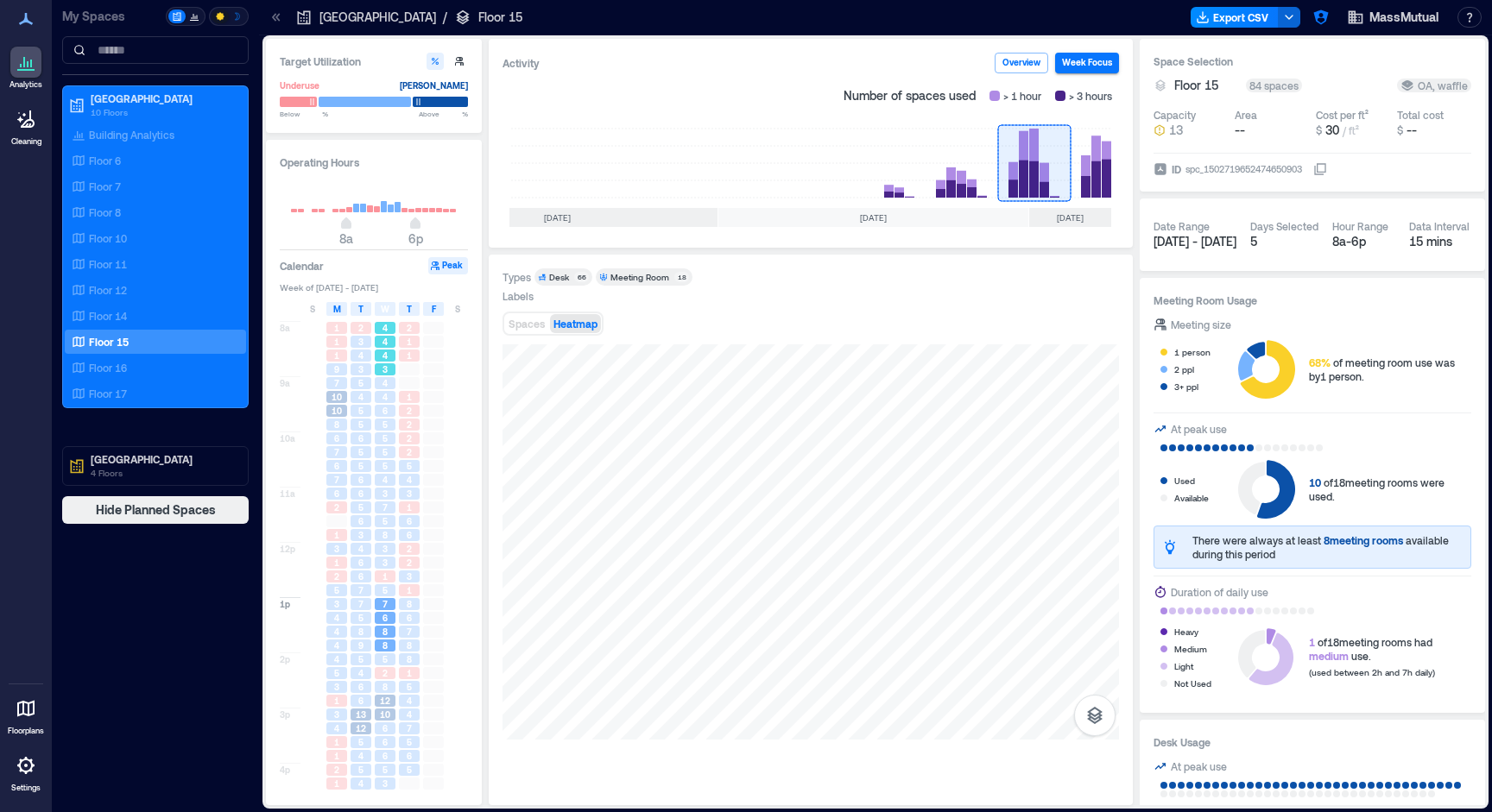
click at [395, 337] on div "4" at bounding box center [385, 341] width 21 height 12
click at [382, 384] on span "4" at bounding box center [384, 382] width 5 height 12
click at [381, 448] on div "5" at bounding box center [385, 452] width 21 height 12
click at [376, 511] on div "7" at bounding box center [385, 507] width 21 height 12
click at [380, 579] on div "1" at bounding box center [385, 576] width 21 height 12
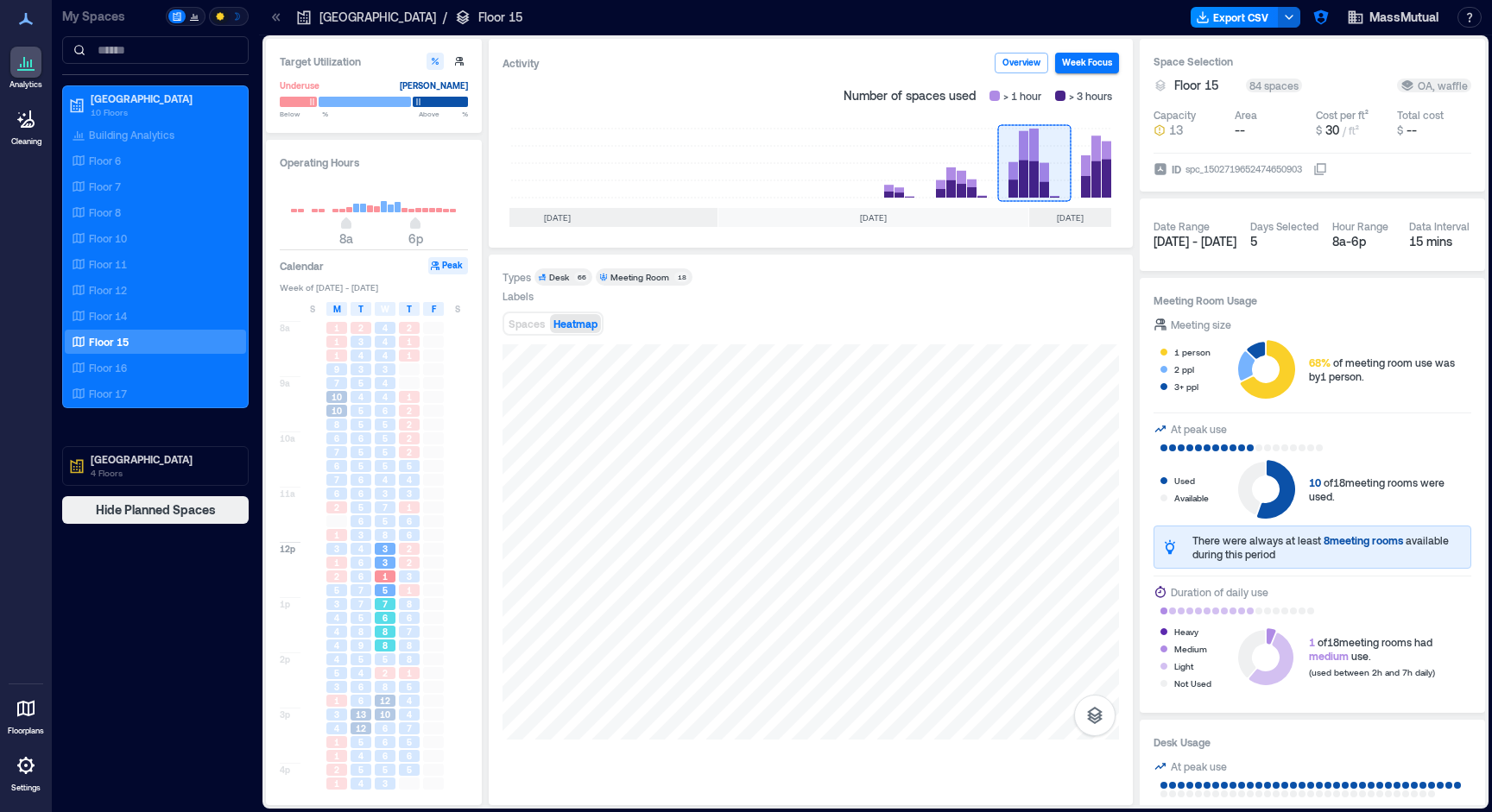
click at [381, 640] on div "8" at bounding box center [385, 645] width 21 height 12
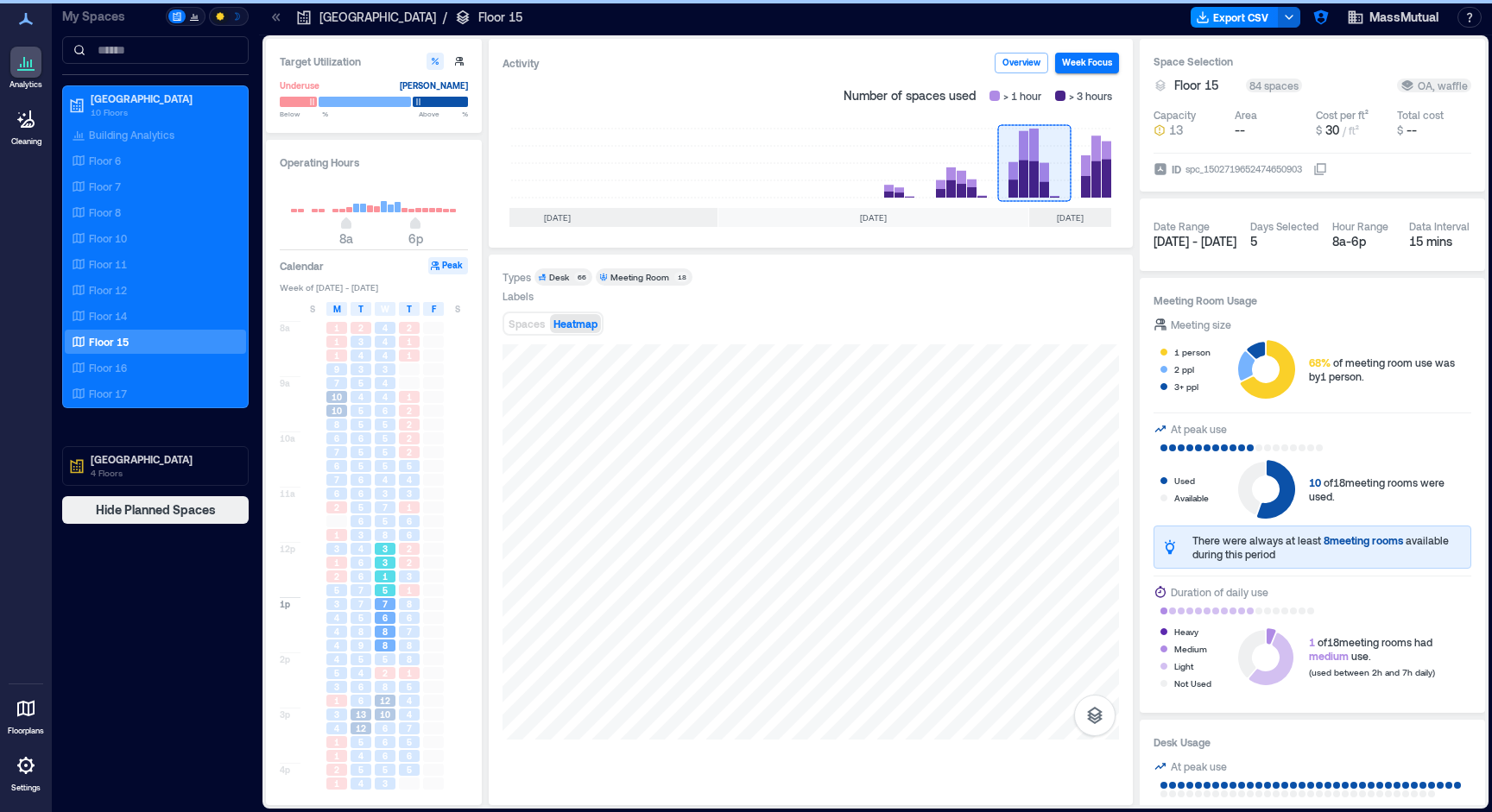
click at [382, 564] on span "3" at bounding box center [384, 563] width 5 height 12
click at [380, 496] on div "3" at bounding box center [385, 493] width 21 height 12
click at [1260, 19] on button "Export CSV" at bounding box center [1234, 17] width 88 height 21
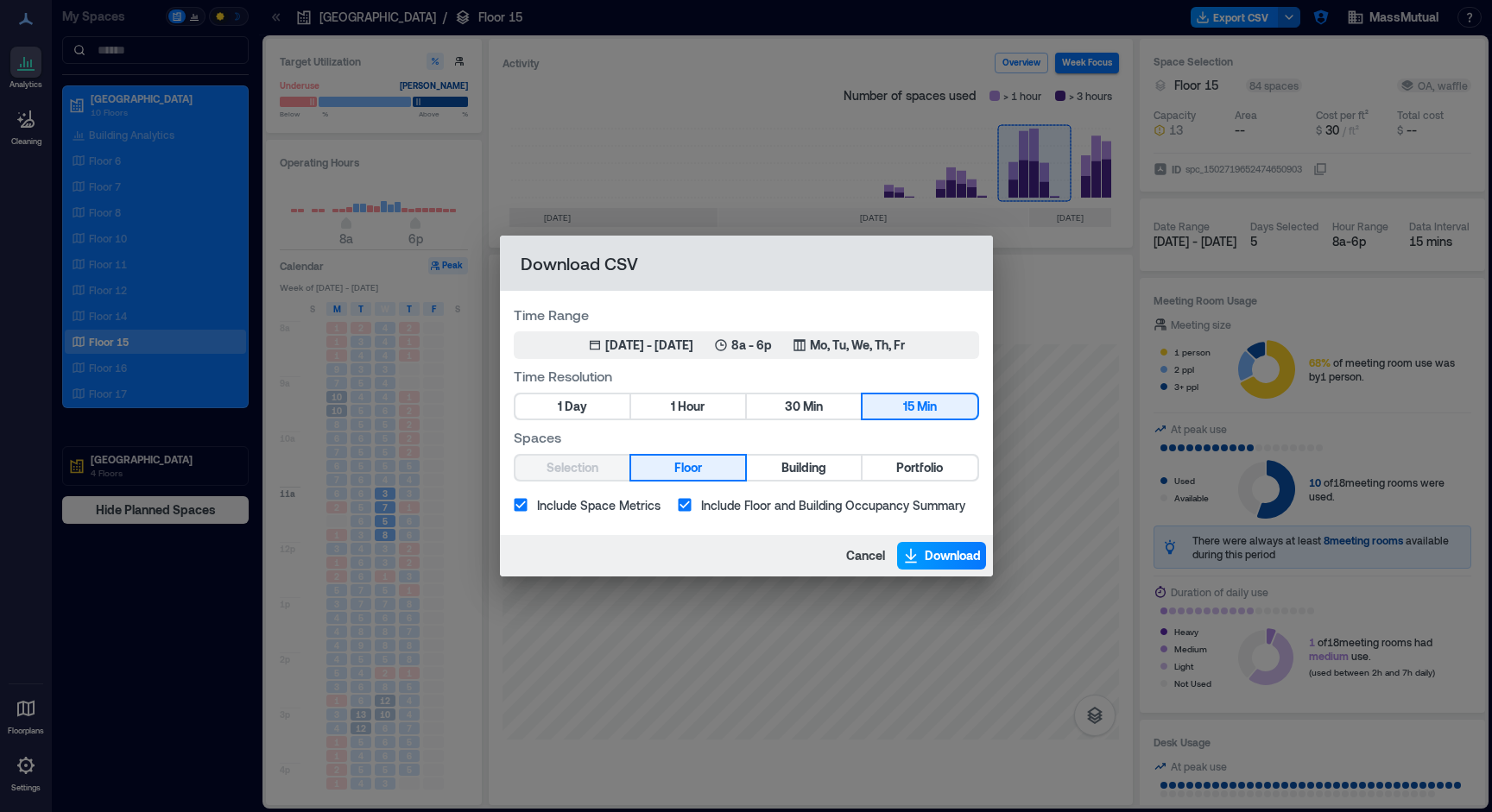
click at [932, 554] on span "Download" at bounding box center [952, 556] width 56 height 17
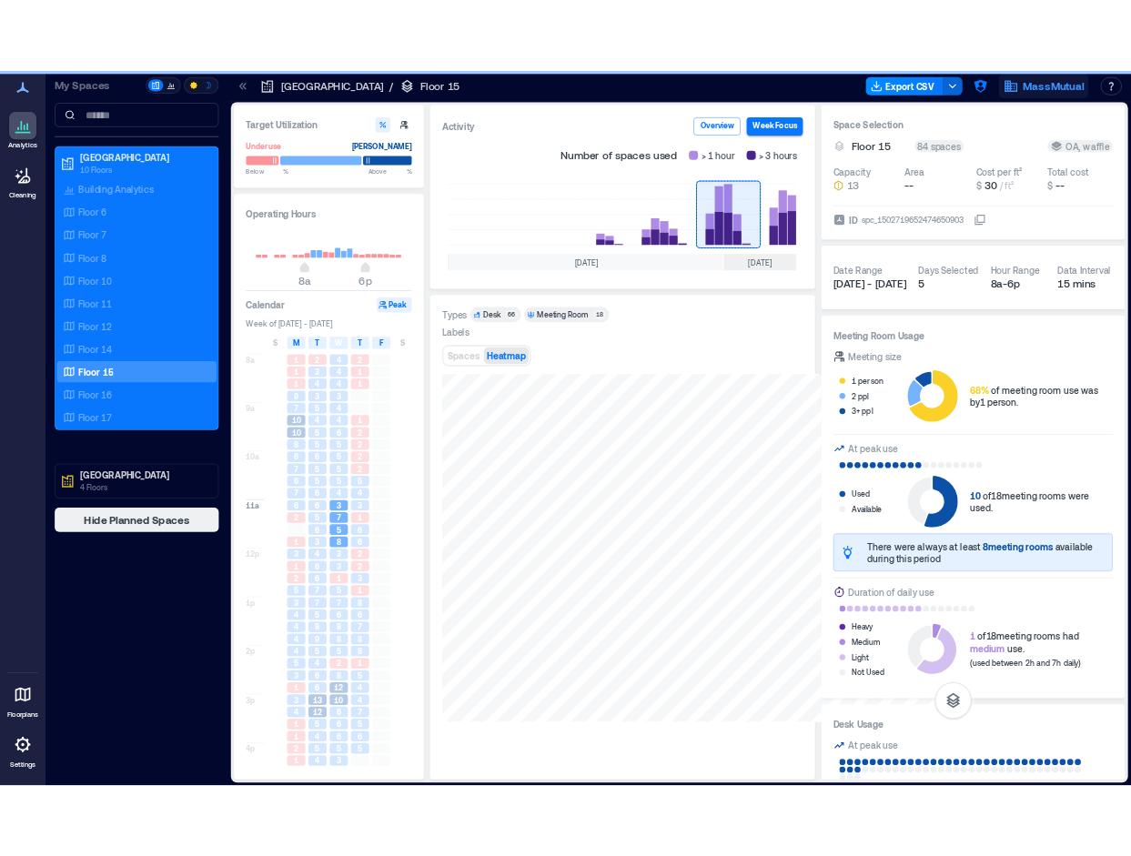
scroll to position [0, 725]
